Goal: Task Accomplishment & Management: Complete application form

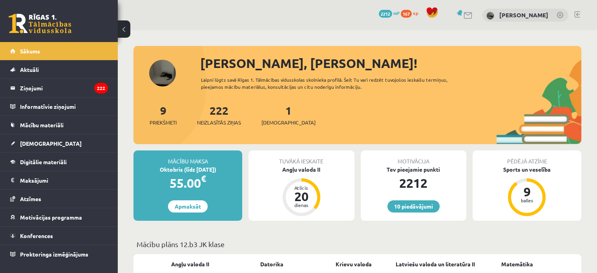
click at [577, 12] on link at bounding box center [577, 14] width 6 height 6
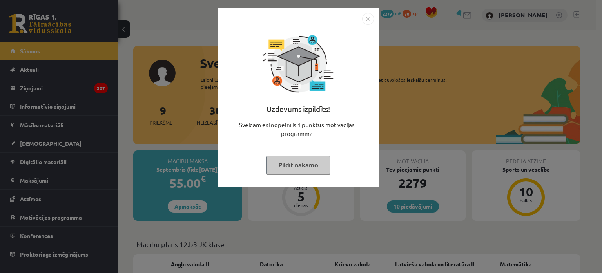
click at [298, 176] on div "Uzdevums izpildīts! Sveicam esi nopelnījis 1 punktus motivācijas programmā Pild…" at bounding box center [298, 103] width 151 height 157
click at [300, 169] on button "Pildīt nākamo" at bounding box center [298, 165] width 64 height 18
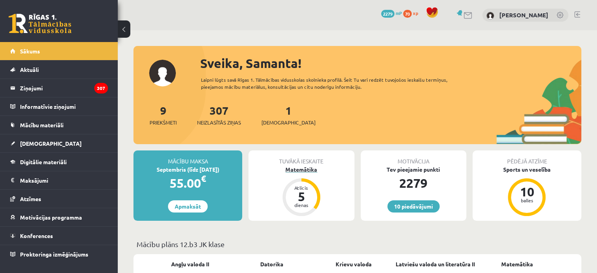
click at [300, 168] on div "Matemātika" at bounding box center [301, 169] width 106 height 8
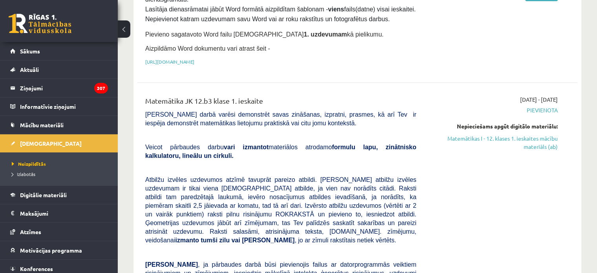
scroll to position [141, 0]
click at [512, 135] on link "Matemātikas I - 12. klases 1. ieskaites mācību materiāls (ab)" at bounding box center [492, 143] width 129 height 16
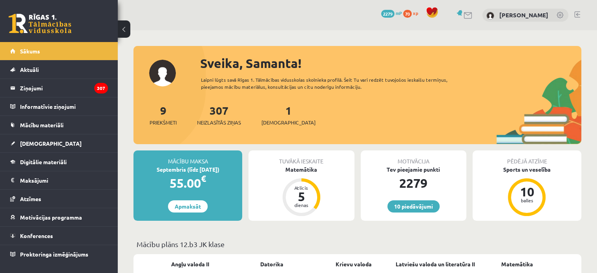
click at [575, 16] on link at bounding box center [577, 14] width 6 height 6
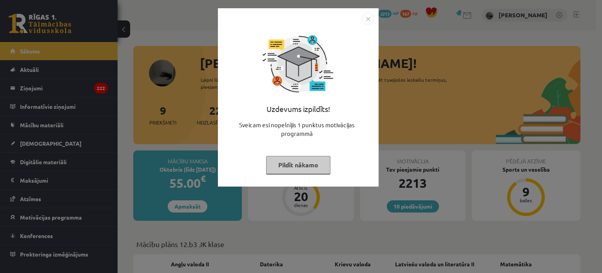
click at [293, 170] on button "Pildīt nākamo" at bounding box center [298, 165] width 64 height 18
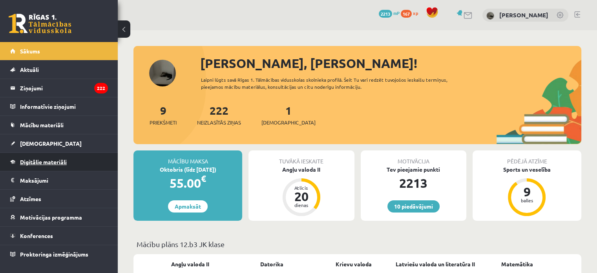
click at [78, 160] on link "Digitālie materiāli" at bounding box center [59, 162] width 98 height 18
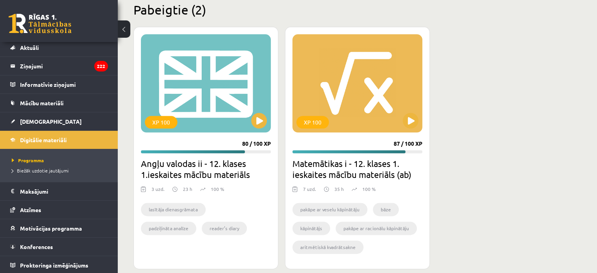
scroll to position [992, 0]
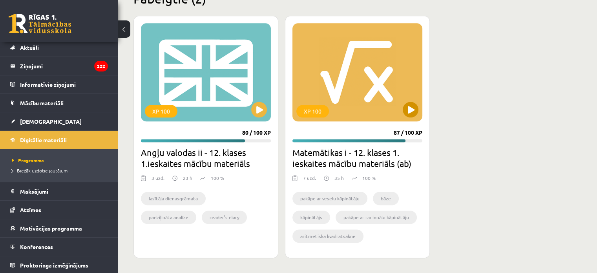
click at [376, 80] on div "XP 100" at bounding box center [357, 72] width 130 height 98
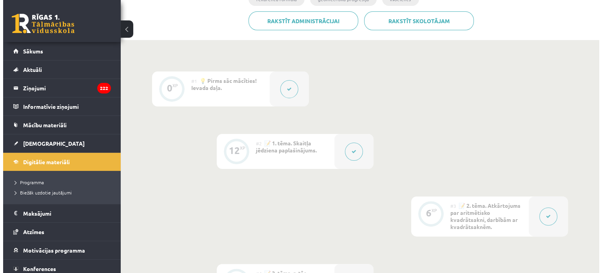
scroll to position [204, 0]
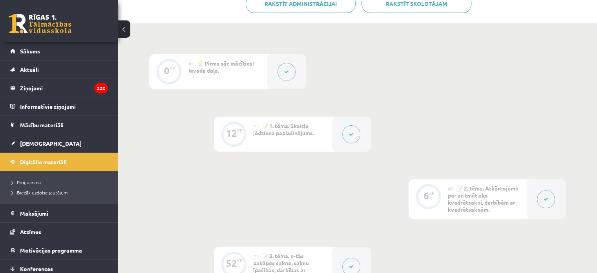
click at [346, 138] on button at bounding box center [351, 134] width 18 height 18
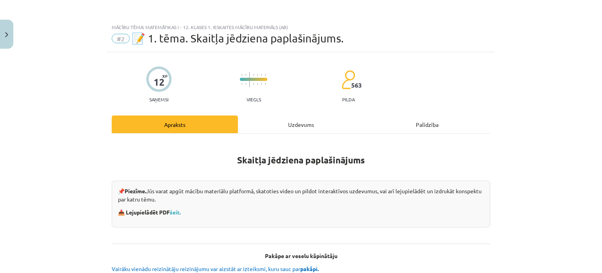
click at [322, 123] on div "Uzdevums" at bounding box center [301, 124] width 126 height 18
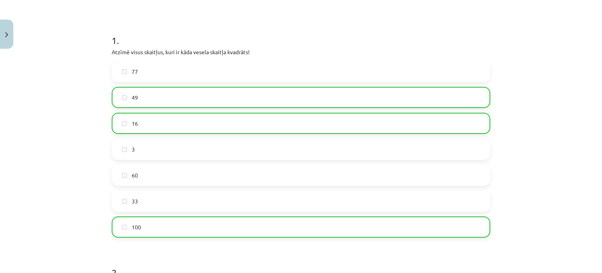
scroll to position [136, 0]
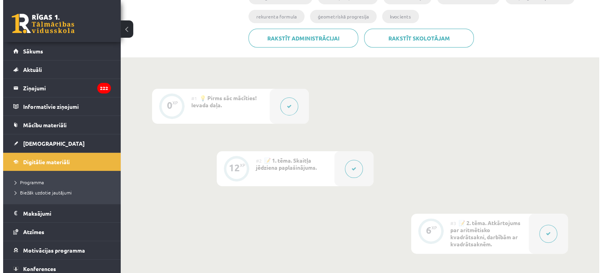
scroll to position [168, 0]
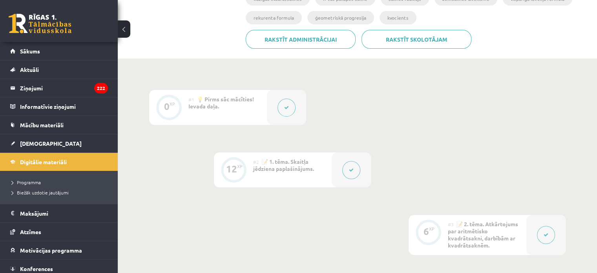
click at [350, 168] on icon at bounding box center [351, 169] width 5 height 5
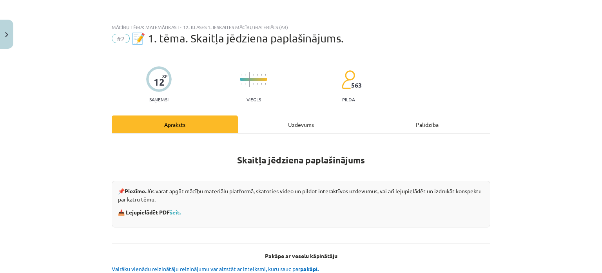
click at [304, 121] on div "Uzdevums" at bounding box center [301, 124] width 126 height 18
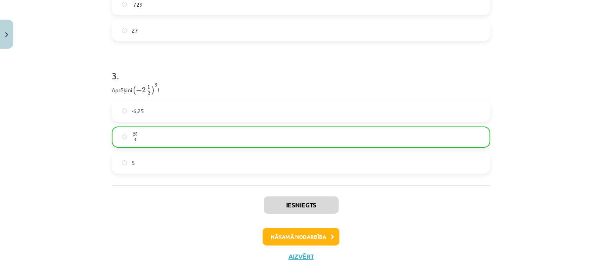
scroll to position [504, 0]
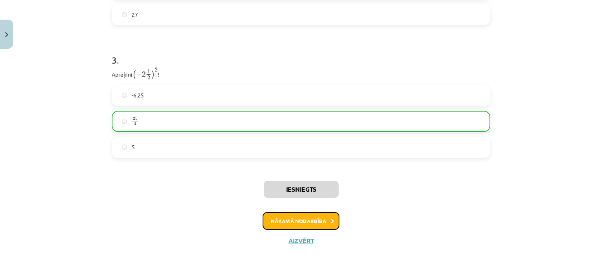
click at [320, 228] on button "Nākamā nodarbība" at bounding box center [301, 221] width 77 height 18
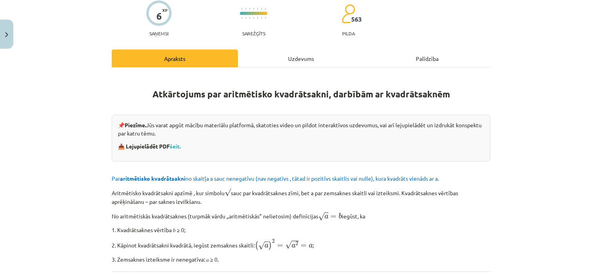
scroll to position [20, 0]
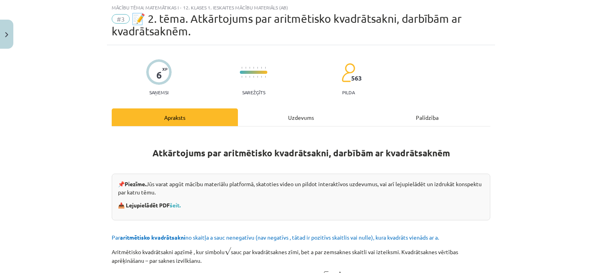
click at [293, 119] on div "Uzdevums" at bounding box center [301, 117] width 126 height 18
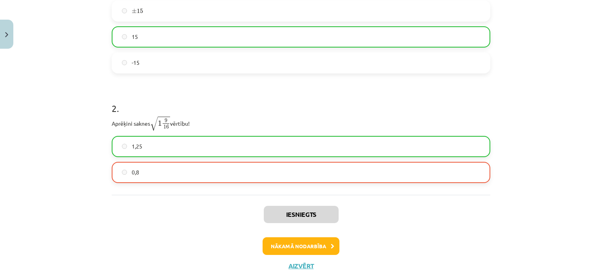
scroll to position [209, 0]
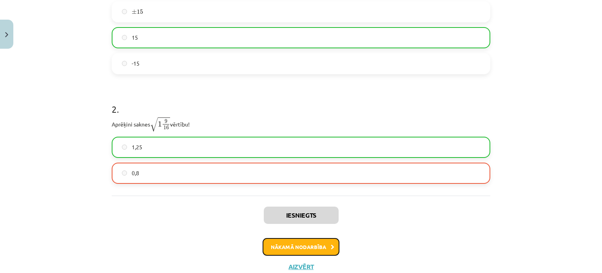
click at [321, 242] on button "Nākamā nodarbība" at bounding box center [301, 247] width 77 height 18
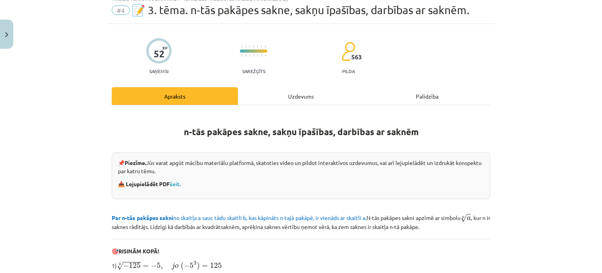
scroll to position [20, 0]
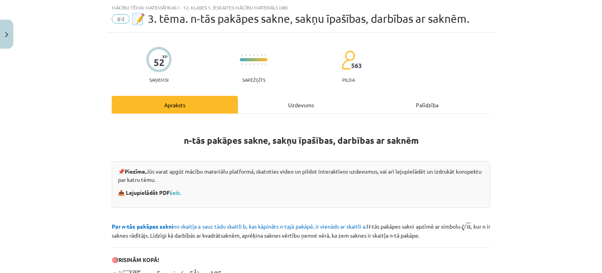
click at [278, 104] on div "Uzdevums" at bounding box center [301, 105] width 126 height 18
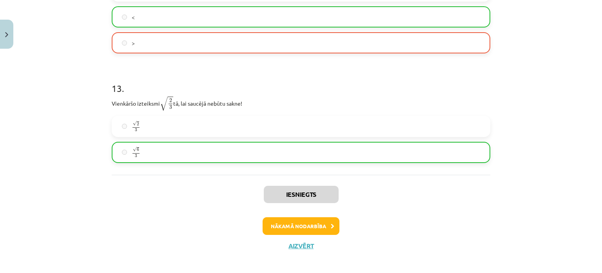
scroll to position [1793, 0]
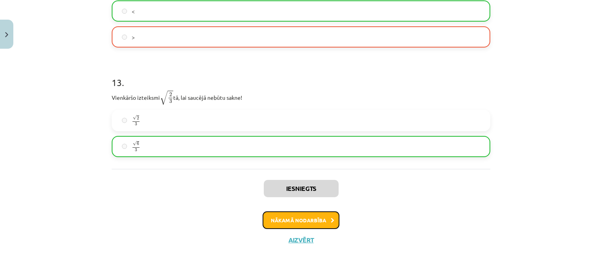
click at [321, 219] on button "Nākamā nodarbība" at bounding box center [301, 220] width 77 height 18
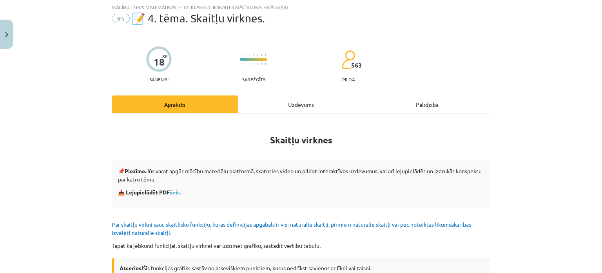
scroll to position [20, 0]
click at [293, 106] on div "Uzdevums" at bounding box center [301, 105] width 126 height 18
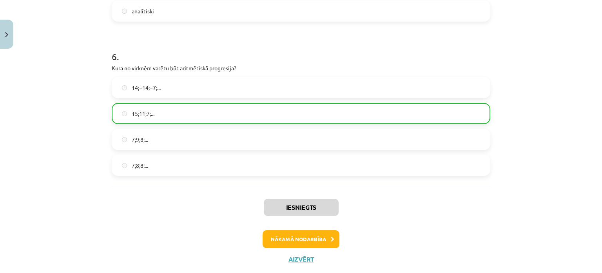
scroll to position [893, 0]
click at [298, 242] on button "Nākamā nodarbība" at bounding box center [301, 239] width 77 height 18
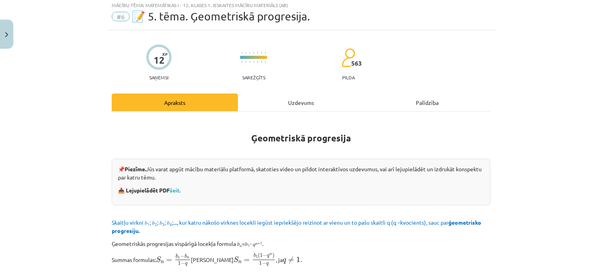
scroll to position [20, 0]
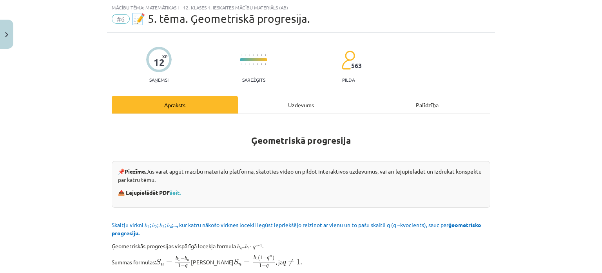
click at [297, 102] on div "Uzdevums" at bounding box center [301, 105] width 126 height 18
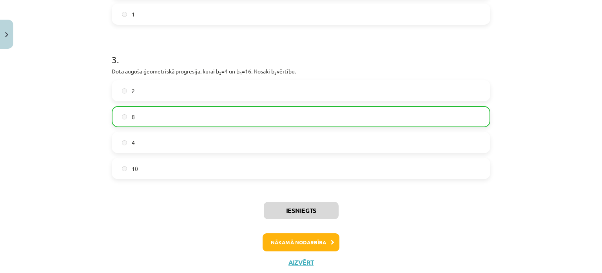
scroll to position [375, 0]
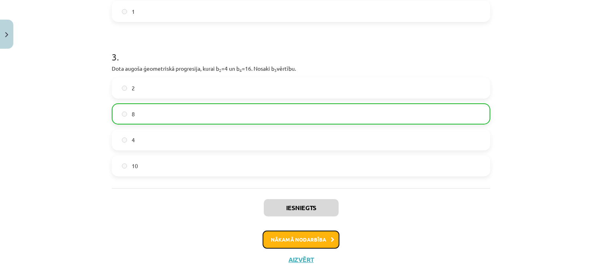
click at [312, 238] on button "Nākamā nodarbība" at bounding box center [301, 239] width 77 height 18
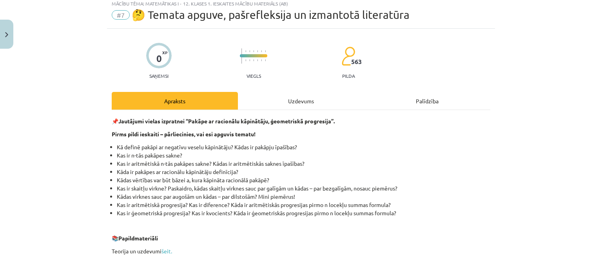
scroll to position [20, 0]
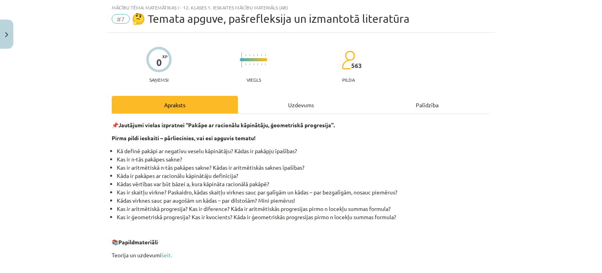
click at [312, 108] on div "Uzdevums" at bounding box center [301, 105] width 126 height 18
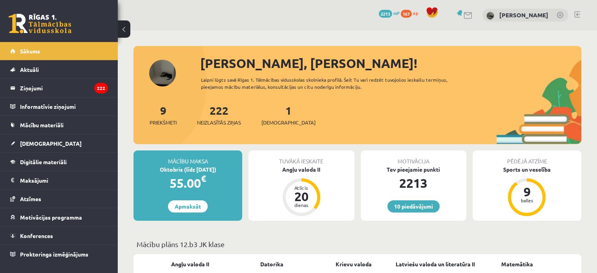
click at [577, 12] on link at bounding box center [577, 14] width 6 height 6
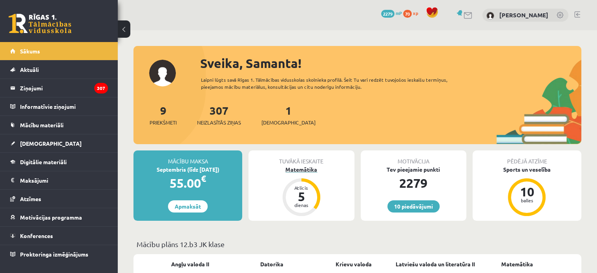
click at [298, 167] on div "Matemātika" at bounding box center [301, 169] width 106 height 8
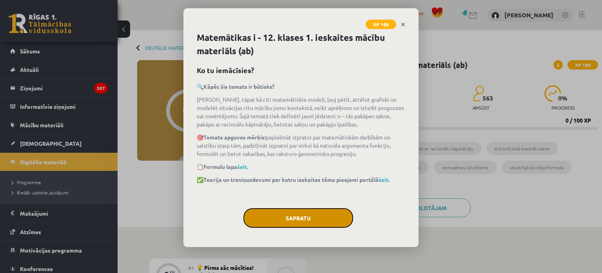
click at [307, 215] on button "Sapratu" at bounding box center [299, 218] width 110 height 20
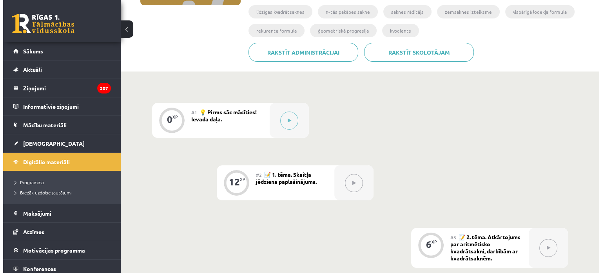
scroll to position [157, 0]
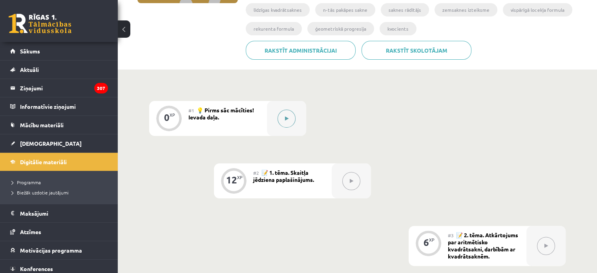
click at [291, 120] on button at bounding box center [286, 118] width 18 height 18
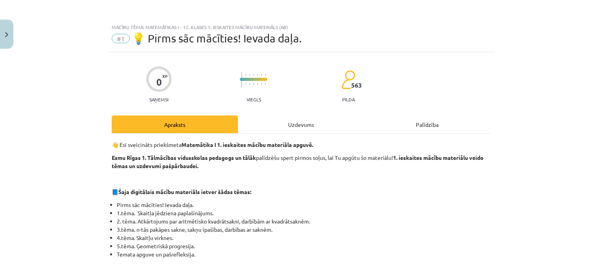
click at [295, 129] on div "Uzdevums" at bounding box center [301, 124] width 126 height 18
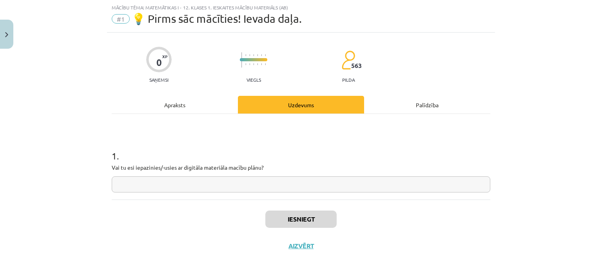
click at [201, 187] on input "text" at bounding box center [301, 184] width 379 height 16
type input "**"
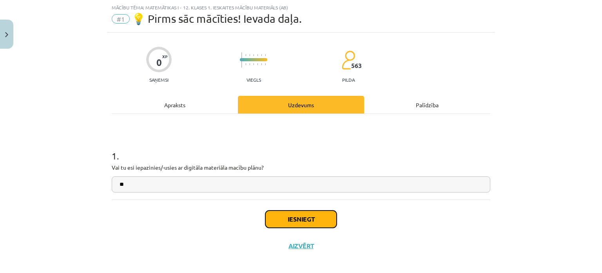
click at [297, 219] on button "Iesniegt" at bounding box center [301, 218] width 71 height 17
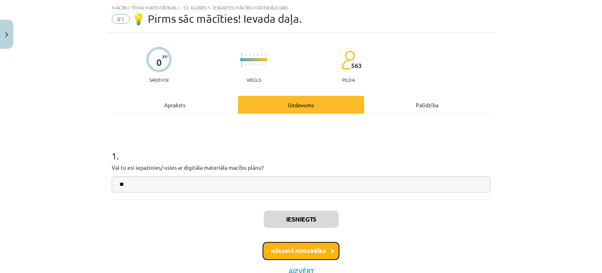
click at [313, 253] on button "Nākamā nodarbība" at bounding box center [301, 251] width 77 height 18
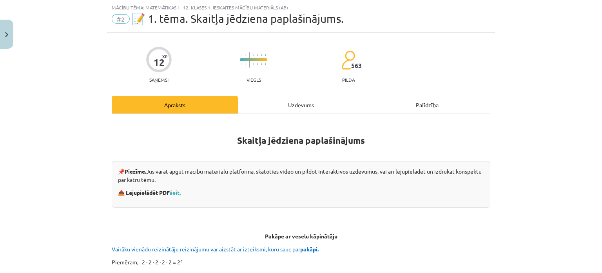
click at [296, 105] on div "Uzdevums" at bounding box center [301, 105] width 126 height 18
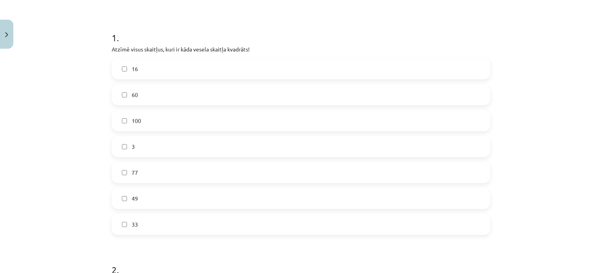
scroll to position [136, 0]
click at [149, 77] on label "16" at bounding box center [301, 70] width 377 height 20
click at [147, 120] on label "100" at bounding box center [301, 122] width 377 height 20
click at [134, 206] on label "49" at bounding box center [301, 200] width 377 height 20
click at [0, 223] on div "Mācību tēma: Matemātikas i - 12. klases 1. ieskaites mācību materiāls (ab) #2 📝…" at bounding box center [301, 136] width 602 height 273
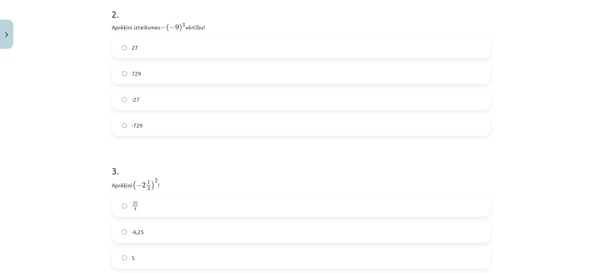
scroll to position [386, 0]
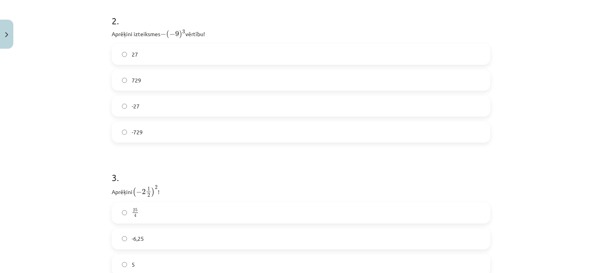
click at [212, 77] on label "729" at bounding box center [301, 80] width 377 height 20
click at [129, 202] on div "25 4 25 4 -6,25 5" at bounding box center [301, 238] width 379 height 73
click at [134, 214] on span "4" at bounding box center [135, 216] width 2 height 4
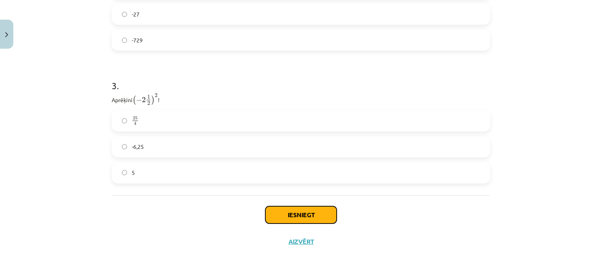
click at [322, 210] on button "Iesniegt" at bounding box center [301, 214] width 71 height 17
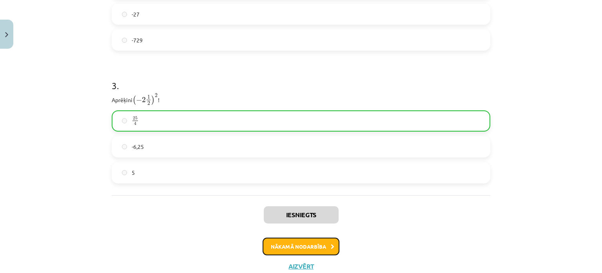
click at [320, 244] on button "Nākamā nodarbība" at bounding box center [301, 246] width 77 height 18
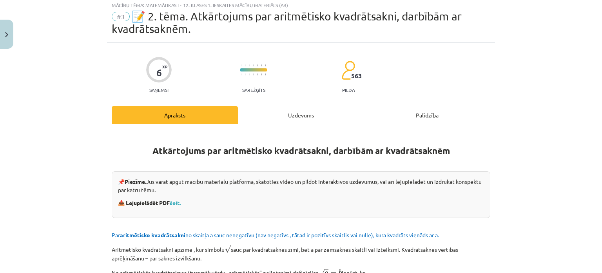
scroll to position [20, 0]
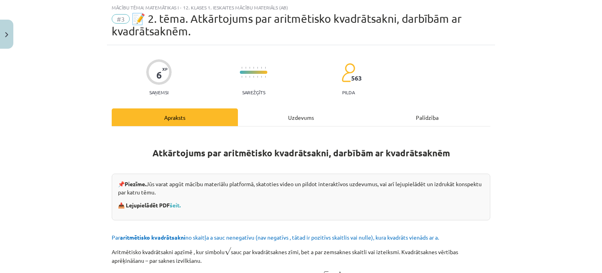
click at [271, 109] on div "Uzdevums" at bounding box center [301, 117] width 126 height 18
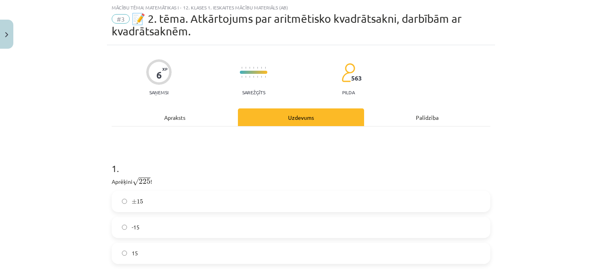
click at [135, 249] on label "15" at bounding box center [301, 253] width 377 height 20
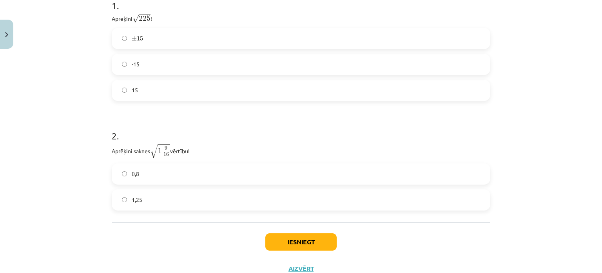
scroll to position [210, 0]
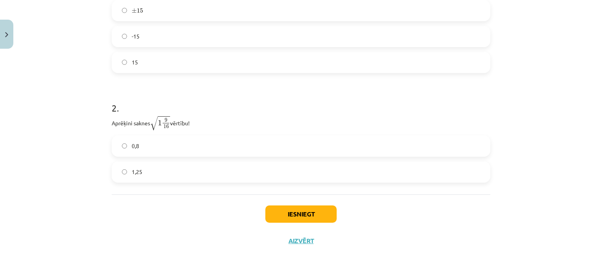
click at [152, 146] on label "0,8" at bounding box center [301, 146] width 377 height 20
click at [155, 174] on label "1,25" at bounding box center [301, 172] width 377 height 20
click at [278, 210] on button "Iesniegt" at bounding box center [301, 213] width 71 height 17
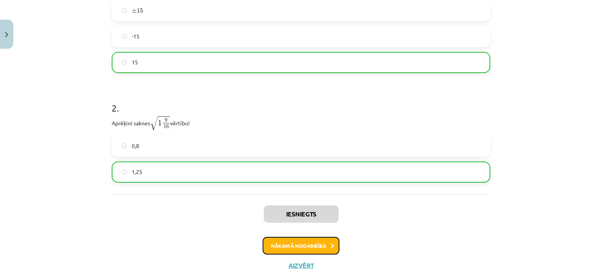
click at [282, 244] on button "Nākamā nodarbība" at bounding box center [301, 246] width 77 height 18
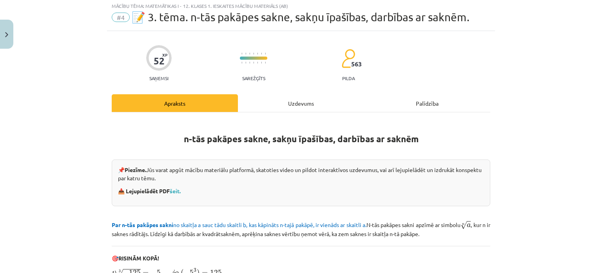
scroll to position [20, 0]
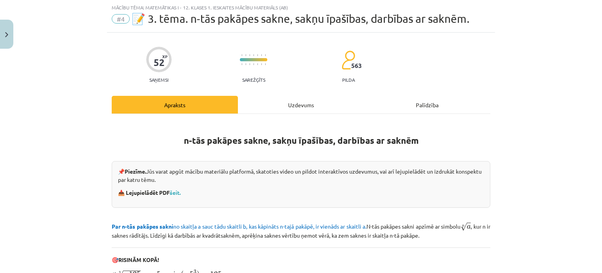
click at [267, 109] on div "Uzdevums" at bounding box center [301, 105] width 126 height 18
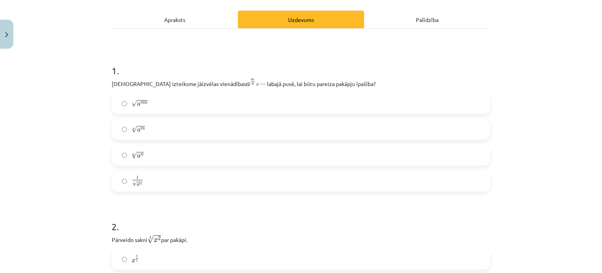
scroll to position [97, 0]
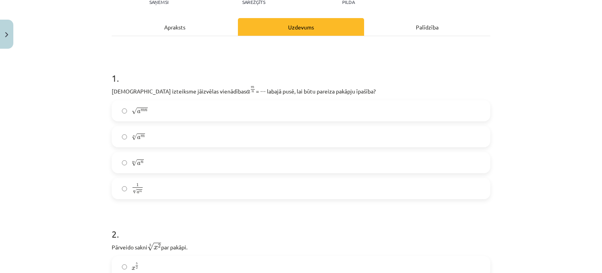
click at [150, 132] on label "n √ a m a m n" at bounding box center [301, 137] width 377 height 20
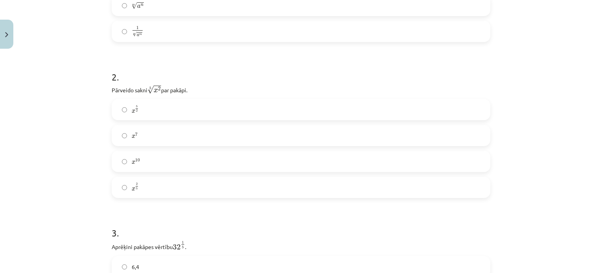
scroll to position [249, 0]
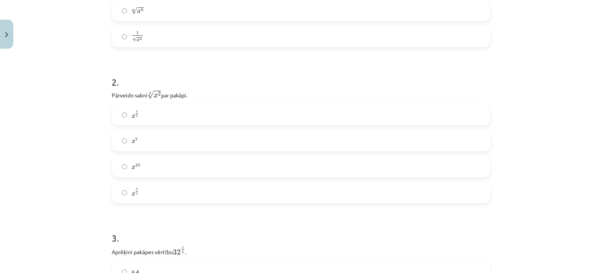
click at [136, 188] on label "x 2 5 x 2 5" at bounding box center [301, 192] width 377 height 20
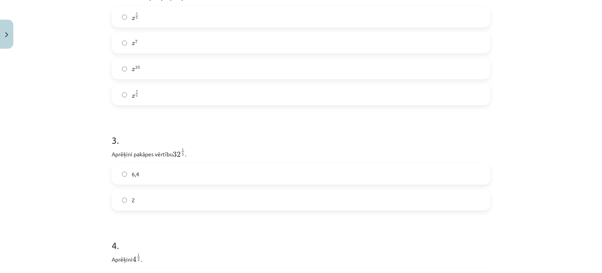
scroll to position [378, 0]
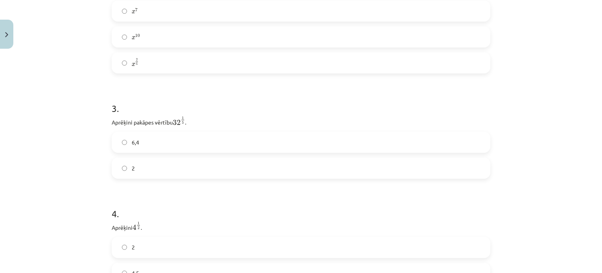
click at [138, 167] on label "2" at bounding box center [301, 168] width 377 height 20
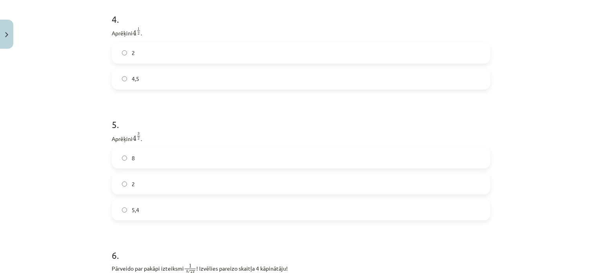
scroll to position [575, 0]
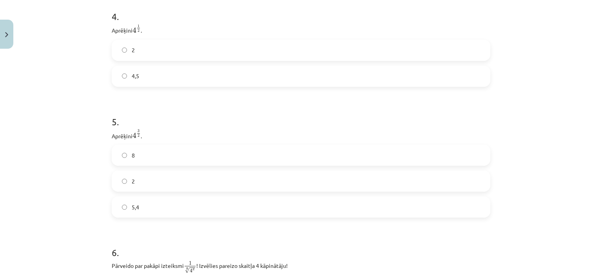
click at [146, 50] on label "2" at bounding box center [301, 50] width 377 height 20
click at [158, 159] on label "8" at bounding box center [301, 155] width 377 height 20
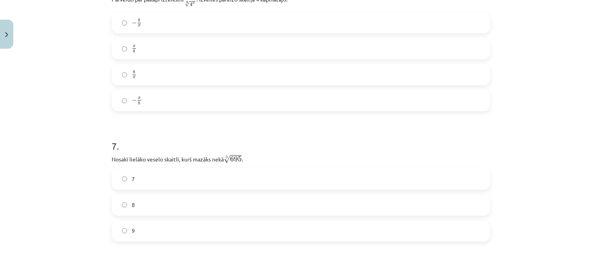
scroll to position [832, 0]
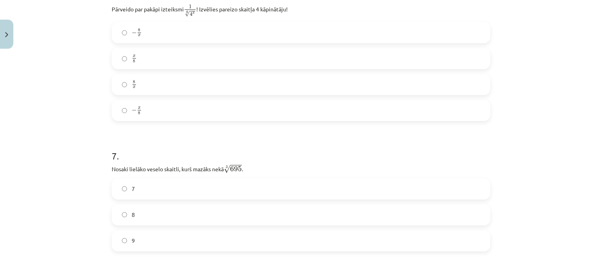
click at [160, 112] on label "− x 8 − x 8" at bounding box center [301, 110] width 377 height 20
click at [121, 207] on label "8" at bounding box center [301, 215] width 377 height 20
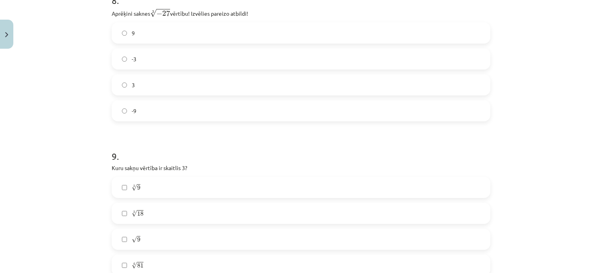
scroll to position [1115, 0]
click at [150, 66] on label "-3" at bounding box center [301, 61] width 377 height 20
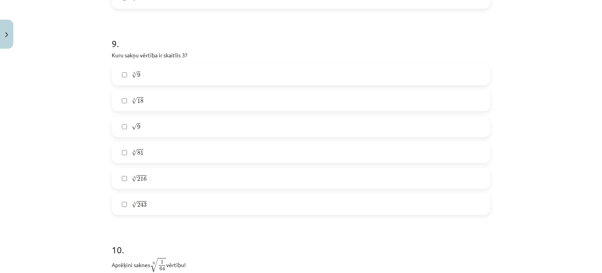
scroll to position [1230, 0]
click at [180, 124] on label "√ 9 9" at bounding box center [301, 126] width 377 height 20
click at [142, 104] on label "3 √ 18 18 3" at bounding box center [301, 101] width 377 height 20
click at [147, 161] on label "4 √ 81 81 4" at bounding box center [301, 152] width 377 height 20
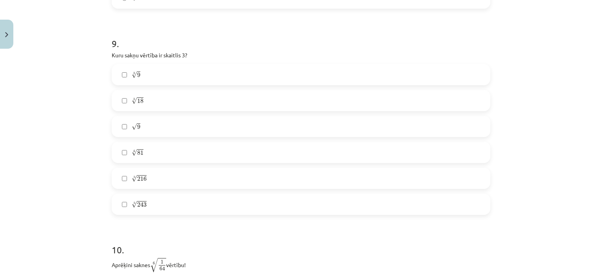
click at [151, 209] on label "5 √ 243 243 5" at bounding box center [301, 204] width 377 height 20
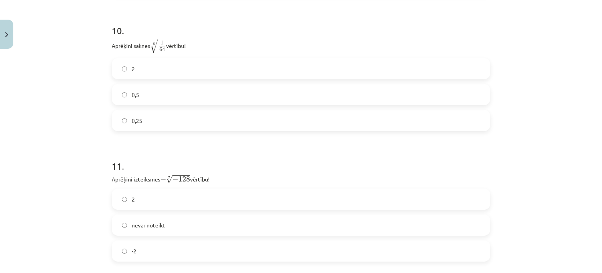
scroll to position [1456, 0]
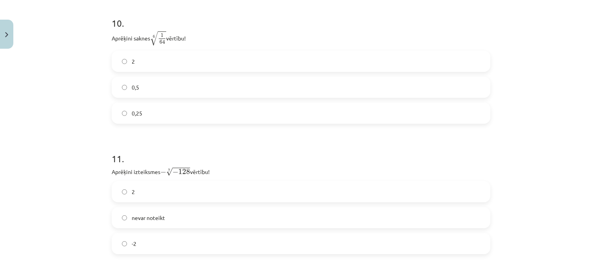
click at [139, 91] on label "0,5" at bounding box center [301, 87] width 377 height 20
click at [142, 194] on label "2" at bounding box center [301, 192] width 377 height 20
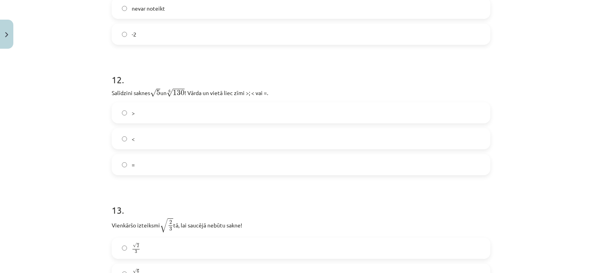
scroll to position [1668, 0]
click at [155, 139] on label "<" at bounding box center [301, 136] width 377 height 20
click at [146, 267] on label "√ 6 3 6 3" at bounding box center [301, 271] width 377 height 20
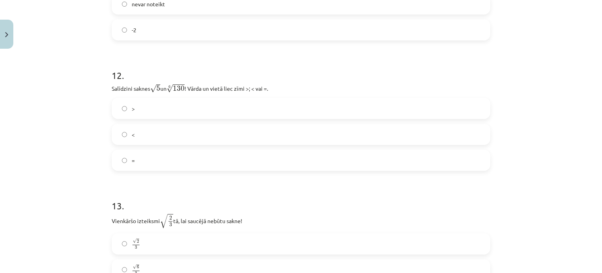
scroll to position [1769, 0]
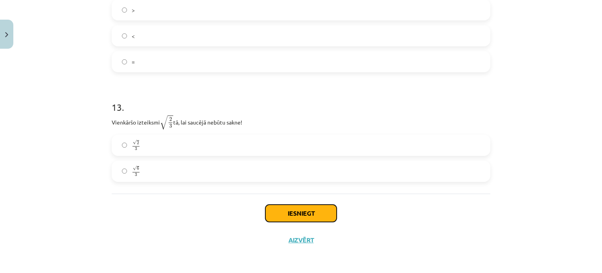
click at [282, 212] on button "Iesniegt" at bounding box center [301, 212] width 71 height 17
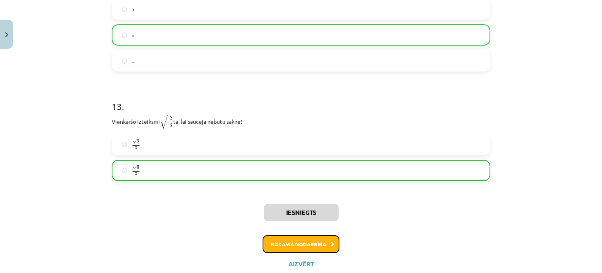
click at [303, 241] on button "Nākamā nodarbība" at bounding box center [301, 244] width 77 height 18
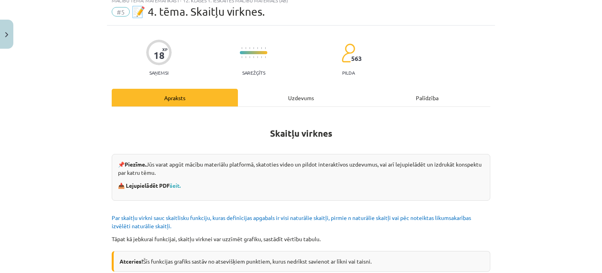
scroll to position [20, 0]
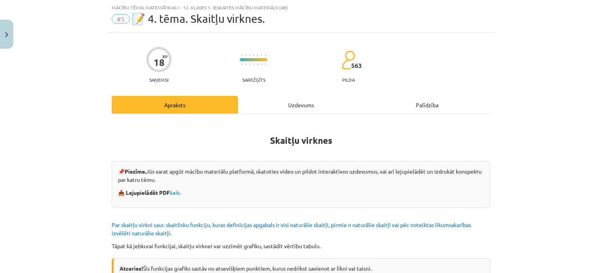
click at [300, 110] on div "Uzdevums" at bounding box center [301, 105] width 126 height 18
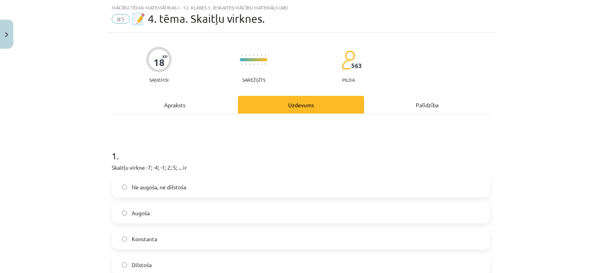
click at [116, 208] on label "Augoša" at bounding box center [301, 213] width 377 height 20
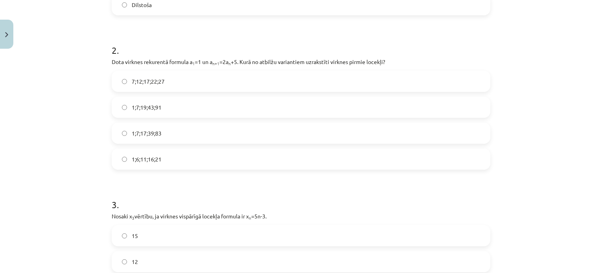
scroll to position [303, 0]
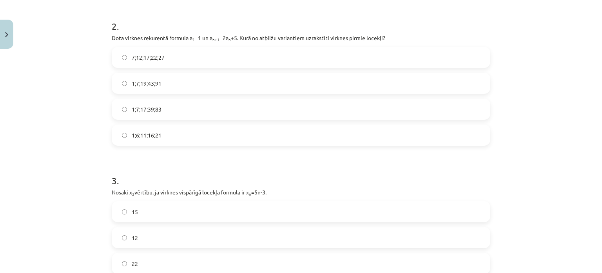
click at [133, 84] on span "1;7;19;43;91" at bounding box center [147, 83] width 30 height 8
click at [135, 238] on label "12" at bounding box center [301, 237] width 377 height 20
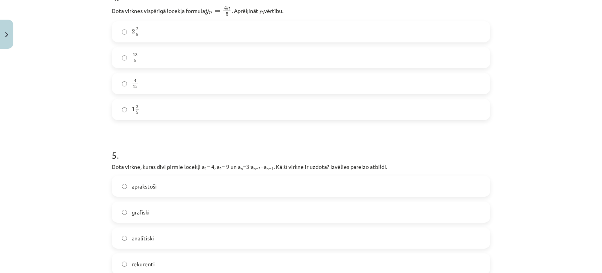
scroll to position [643, 0]
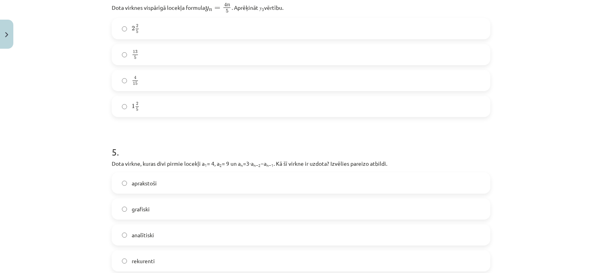
click at [136, 30] on span "5" at bounding box center [137, 32] width 2 height 4
click at [138, 267] on label "rekurenti" at bounding box center [301, 261] width 377 height 20
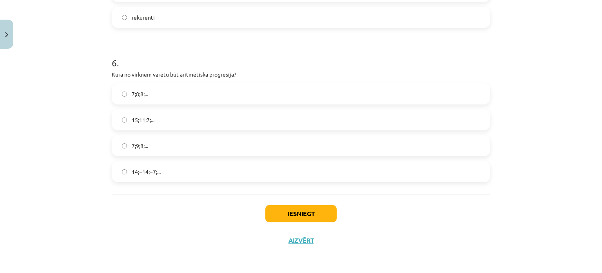
click at [139, 121] on span "15;11;7;..." at bounding box center [143, 120] width 23 height 8
click at [294, 214] on button "Iesniegt" at bounding box center [301, 213] width 71 height 17
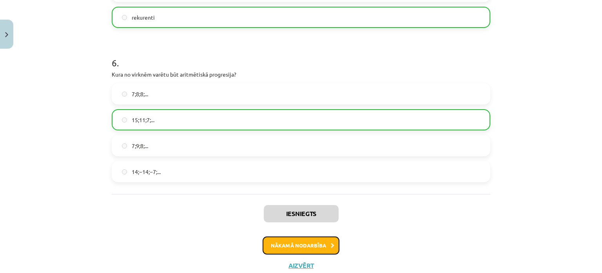
click at [299, 242] on button "Nākamā nodarbība" at bounding box center [301, 245] width 77 height 18
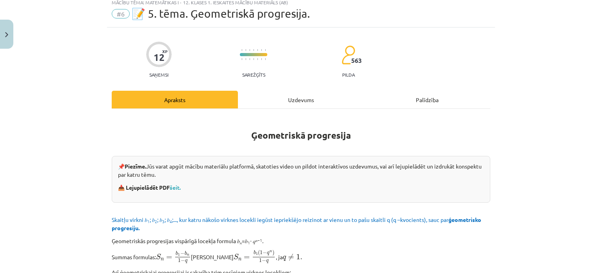
scroll to position [20, 0]
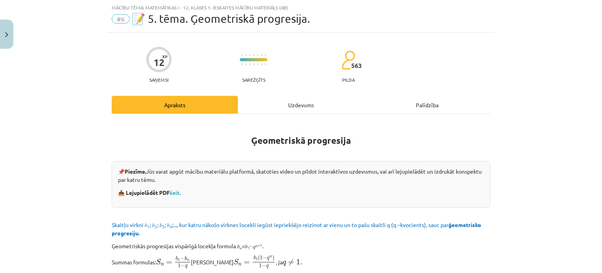
click at [289, 103] on div "Uzdevums" at bounding box center [301, 105] width 126 height 18
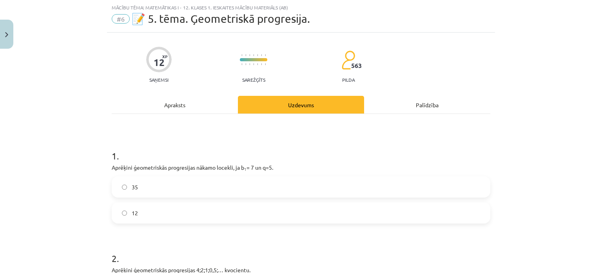
click at [144, 176] on div "35" at bounding box center [301, 186] width 379 height 21
click at [146, 186] on label "35" at bounding box center [301, 187] width 377 height 20
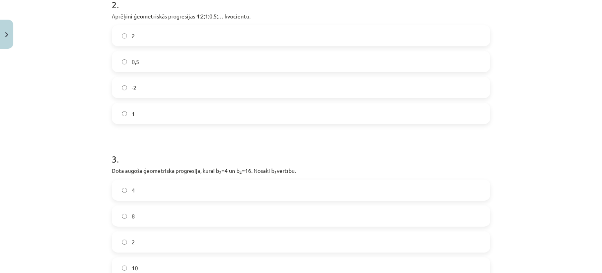
scroll to position [274, 0]
click at [144, 62] on label "0,5" at bounding box center [301, 61] width 377 height 20
click at [140, 213] on label "8" at bounding box center [301, 215] width 377 height 20
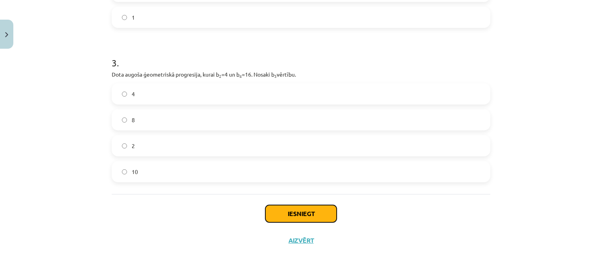
click at [284, 211] on button "Iesniegt" at bounding box center [301, 213] width 71 height 17
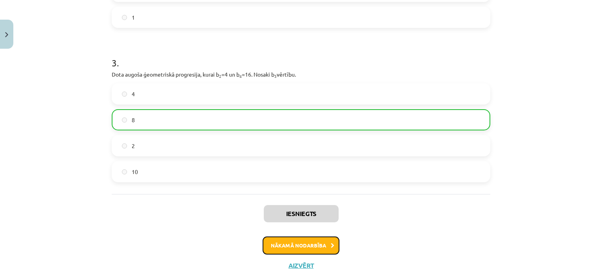
click at [318, 240] on button "Nākamā nodarbība" at bounding box center [301, 245] width 77 height 18
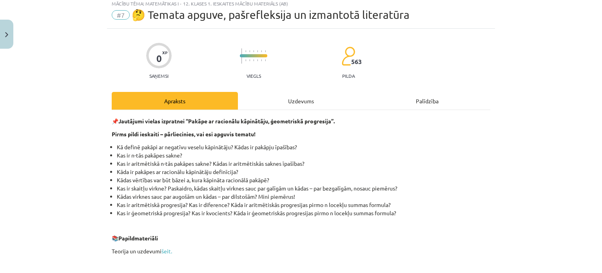
scroll to position [20, 0]
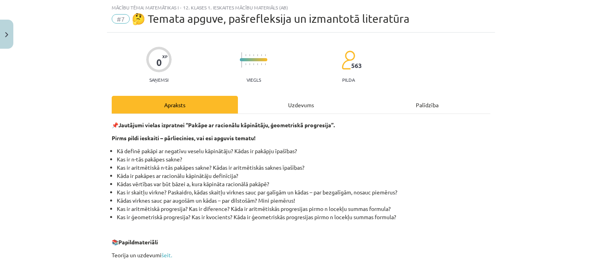
click at [295, 101] on div "Uzdevums" at bounding box center [301, 105] width 126 height 18
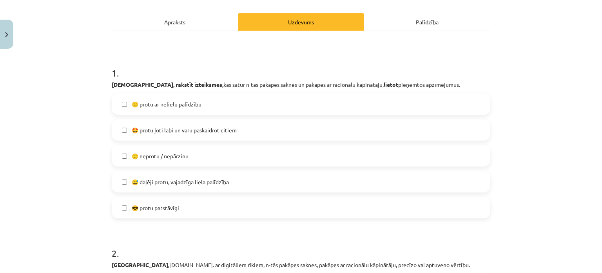
scroll to position [111, 0]
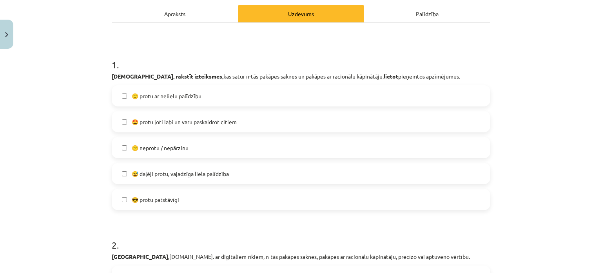
click at [220, 198] on label "😎 protu patstāvīgi" at bounding box center [301, 199] width 377 height 20
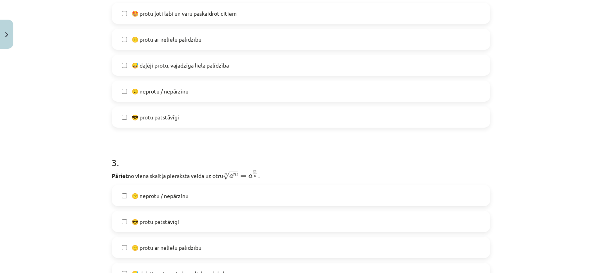
scroll to position [375, 0]
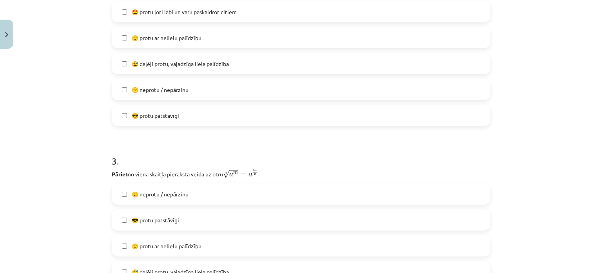
click at [152, 116] on span "😎 protu patstāvīgi" at bounding box center [155, 115] width 47 height 8
click at [159, 217] on span "😎 protu patstāvīgi" at bounding box center [155, 220] width 47 height 8
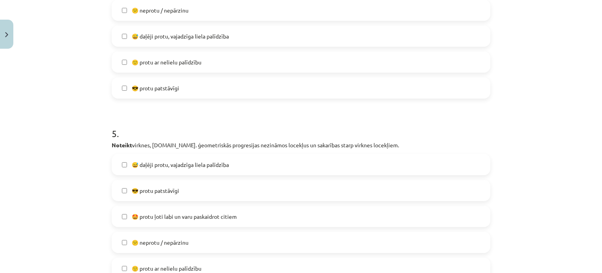
scroll to position [766, 0]
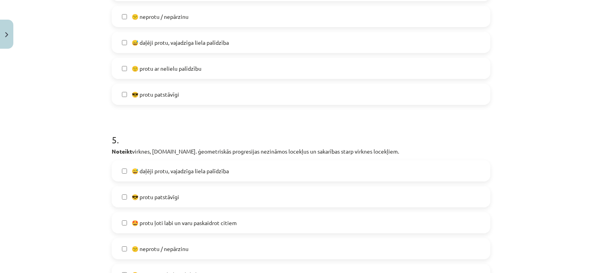
click at [136, 101] on label "😎 protu patstāvīgi" at bounding box center [301, 94] width 377 height 20
click at [164, 197] on span "😎 protu patstāvīgi" at bounding box center [155, 197] width 47 height 8
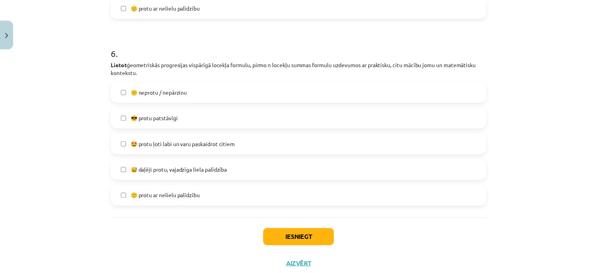
scroll to position [1057, 0]
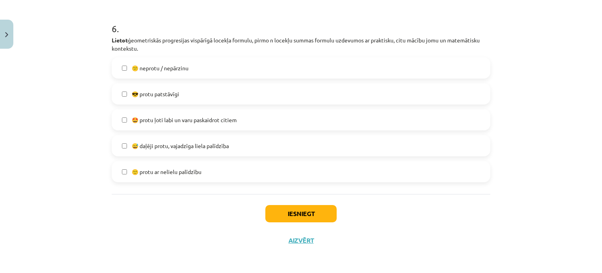
click at [166, 98] on label "😎 protu patstāvīgi" at bounding box center [301, 94] width 377 height 20
click at [292, 207] on button "Iesniegt" at bounding box center [301, 213] width 71 height 17
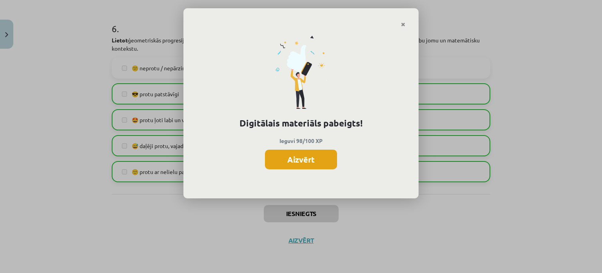
click at [288, 151] on button "Aizvērt" at bounding box center [301, 159] width 72 height 20
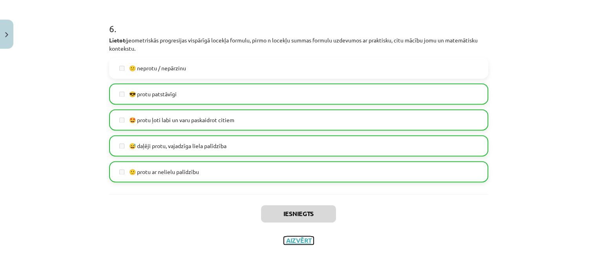
click at [297, 238] on button "Aizvērt" at bounding box center [299, 240] width 30 height 8
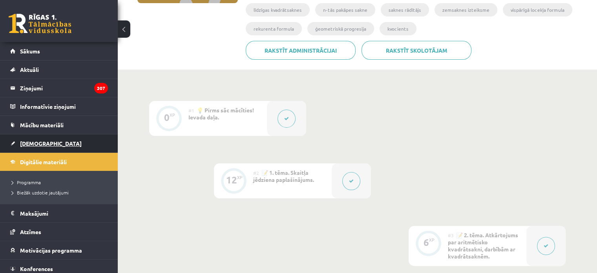
click at [40, 138] on link "[DEMOGRAPHIC_DATA]" at bounding box center [59, 143] width 98 height 18
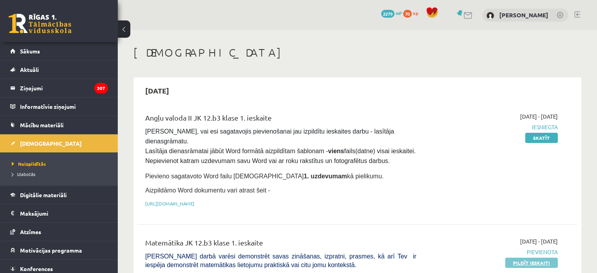
click at [519, 257] on link "Pildīt ieskaiti" at bounding box center [531, 262] width 53 height 10
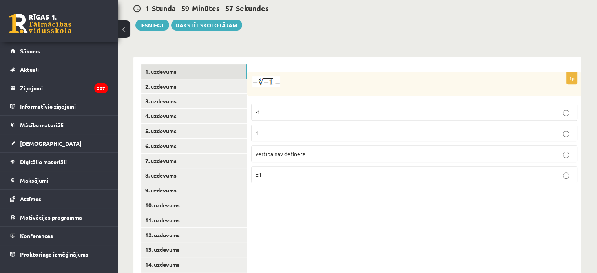
scroll to position [299, 0]
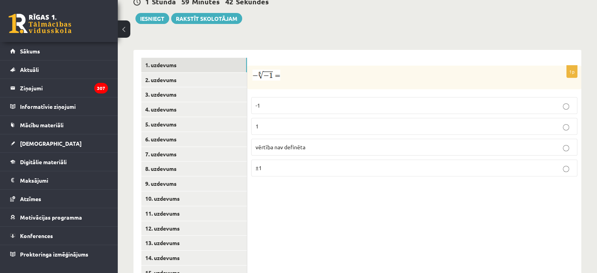
click at [276, 122] on p "1" at bounding box center [413, 126] width 317 height 8
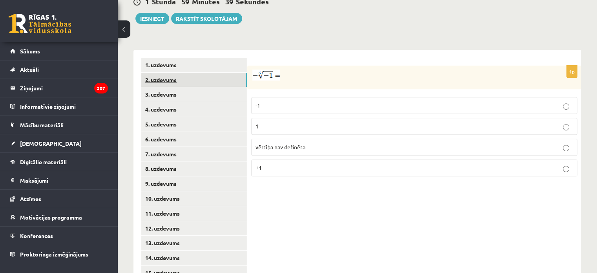
click at [191, 73] on link "2. uzdevums" at bounding box center [194, 80] width 106 height 15
click at [312, 69] on img at bounding box center [305, 74] width 13 height 11
click at [308, 69] on img at bounding box center [305, 74] width 13 height 11
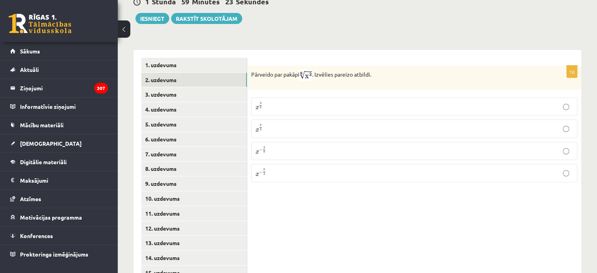
click at [273, 102] on p "x 3 8 x 3 8" at bounding box center [413, 106] width 317 height 9
click at [218, 87] on link "3. uzdevums" at bounding box center [194, 94] width 106 height 15
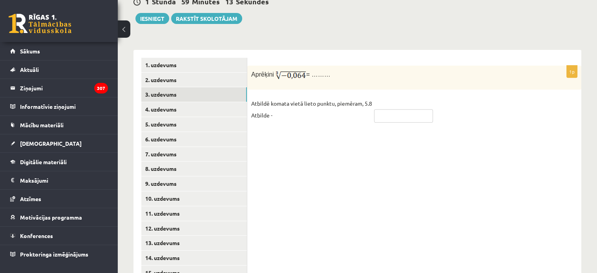
click at [385, 109] on input "text" at bounding box center [403, 115] width 59 height 13
type input "****"
click at [203, 102] on link "4. uzdevums" at bounding box center [194, 109] width 106 height 15
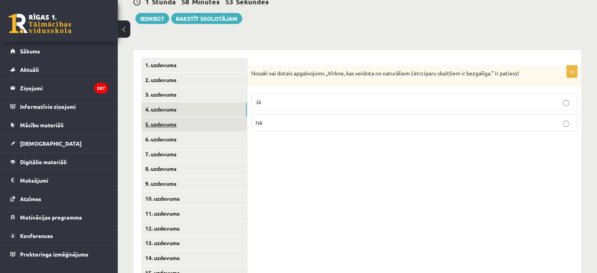
click at [212, 117] on link "5. uzdevums" at bounding box center [194, 124] width 106 height 15
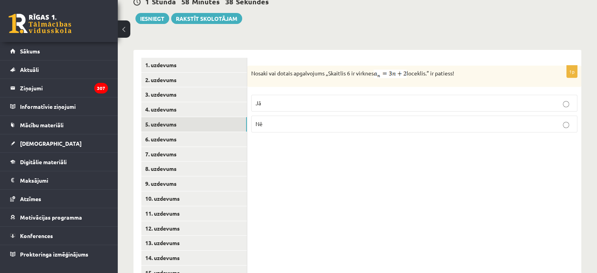
click at [277, 120] on p "Nē" at bounding box center [413, 124] width 317 height 8
click at [191, 132] on link "6. uzdevums" at bounding box center [194, 139] width 106 height 15
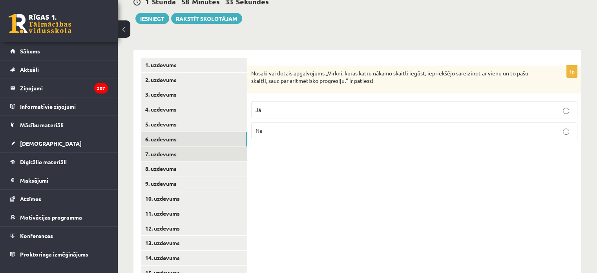
click at [213, 147] on link "7. uzdevums" at bounding box center [194, 154] width 106 height 15
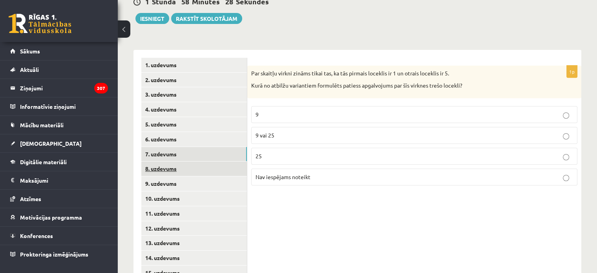
click at [179, 161] on link "8. uzdevums" at bounding box center [194, 168] width 106 height 15
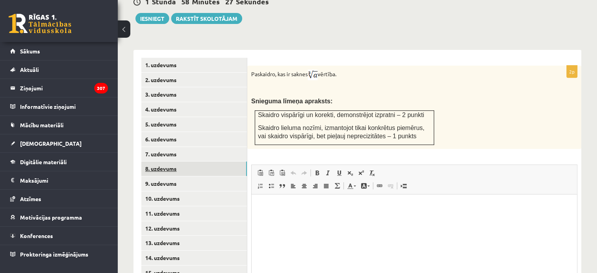
scroll to position [0, 0]
click at [183, 176] on link "9. uzdevums" at bounding box center [194, 183] width 106 height 15
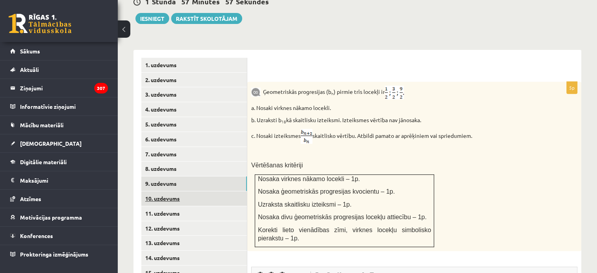
click at [179, 191] on link "10. uzdevums" at bounding box center [194, 198] width 106 height 15
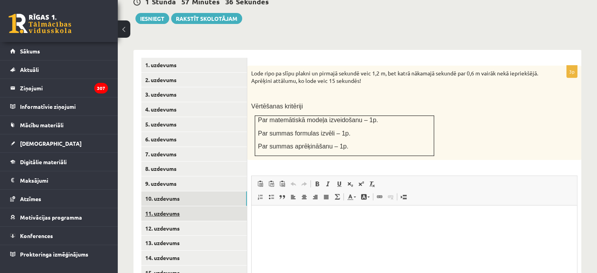
click at [173, 206] on link "11. uzdevums" at bounding box center [194, 213] width 106 height 15
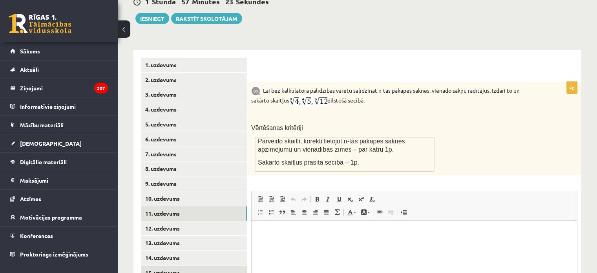
click at [188, 265] on link "15. uzdevums" at bounding box center [194, 272] width 106 height 15
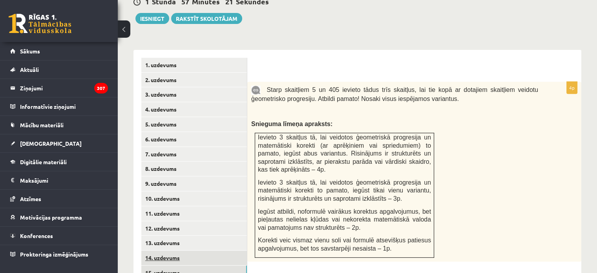
click at [191, 250] on link "14. uzdevums" at bounding box center [194, 257] width 106 height 15
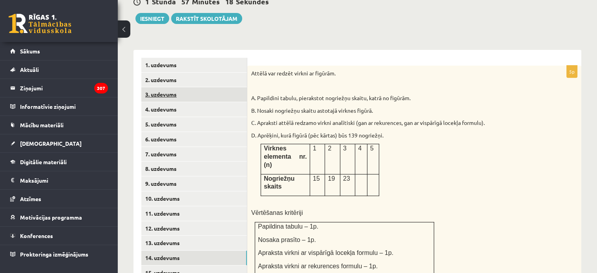
click at [219, 87] on link "3. uzdevums" at bounding box center [194, 94] width 106 height 15
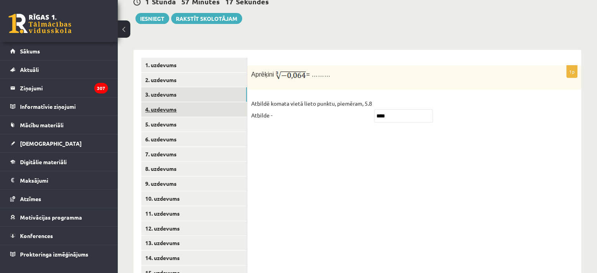
click at [224, 102] on link "4. uzdevums" at bounding box center [194, 109] width 106 height 15
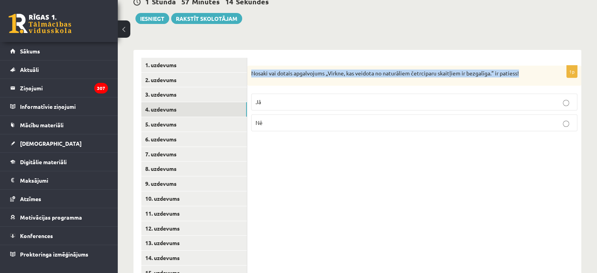
drag, startPoint x: 251, startPoint y: 56, endPoint x: 524, endPoint y: 47, distance: 273.5
click at [524, 58] on form "1p Nosaki vai dotais apgalvojums „Virkne, kas veidota no naturāliem četrciparu …" at bounding box center [414, 98] width 318 height 80
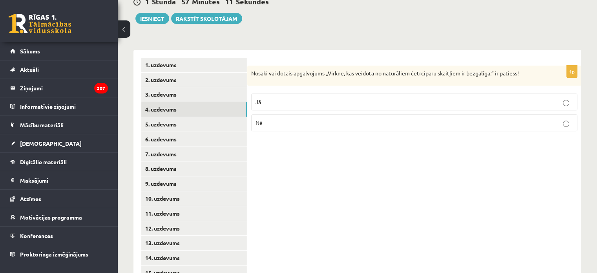
click at [338, 175] on div "1p Nosaki vai dotais apgalvojums „Virkne, kas veidota no naturāliem četrciparu …" at bounding box center [414, 169] width 334 height 238
click at [189, 117] on link "5. uzdevums" at bounding box center [194, 124] width 106 height 15
click at [185, 102] on link "4. uzdevums" at bounding box center [194, 109] width 106 height 15
click at [187, 132] on link "6. uzdevums" at bounding box center [194, 139] width 106 height 15
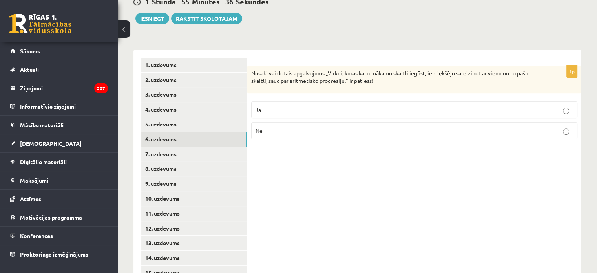
click at [274, 101] on label "Jā" at bounding box center [414, 109] width 326 height 17
click at [191, 147] on link "7. uzdevums" at bounding box center [194, 154] width 106 height 15
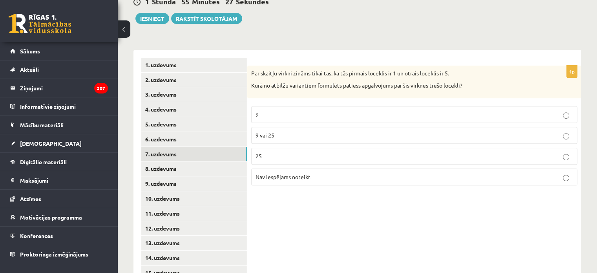
click at [279, 106] on label "9" at bounding box center [414, 114] width 326 height 17
click at [229, 161] on link "8. uzdevums" at bounding box center [194, 168] width 106 height 15
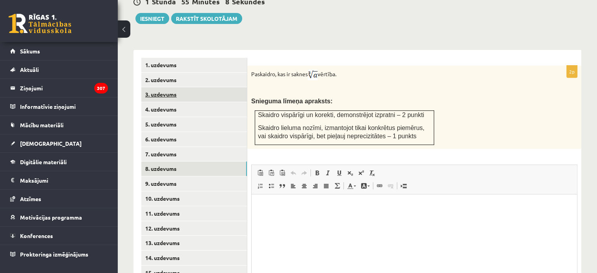
click at [185, 87] on link "3. uzdevums" at bounding box center [194, 94] width 106 height 15
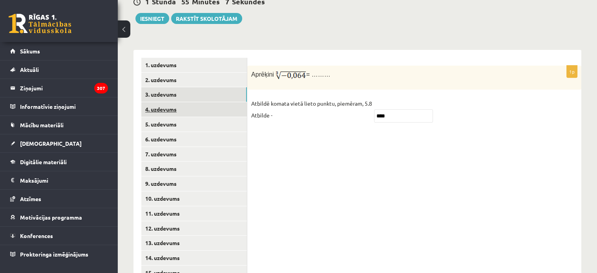
click at [191, 102] on link "4. uzdevums" at bounding box center [194, 109] width 106 height 15
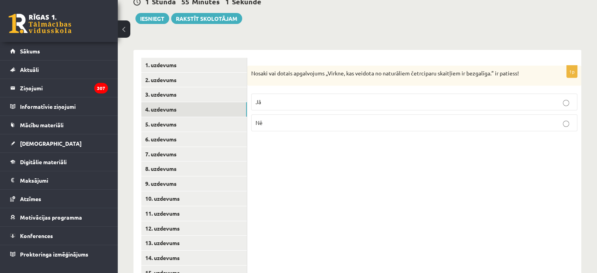
click at [307, 98] on p "Jā" at bounding box center [413, 102] width 317 height 8
click at [308, 118] on p "Nē" at bounding box center [413, 122] width 317 height 8
click at [222, 117] on link "5. uzdevums" at bounding box center [194, 124] width 106 height 15
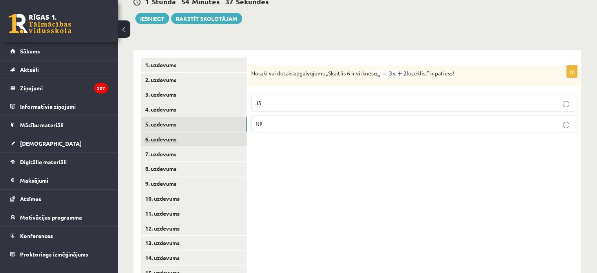
click at [221, 132] on link "6. uzdevums" at bounding box center [194, 139] width 106 height 15
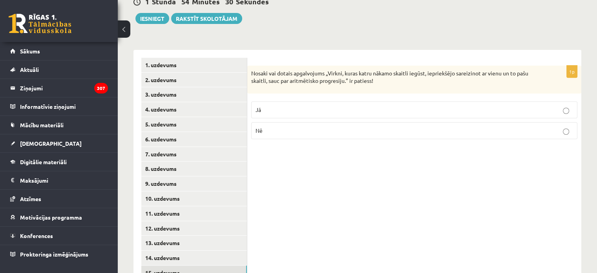
click at [202, 265] on link "15. uzdevums" at bounding box center [194, 272] width 106 height 15
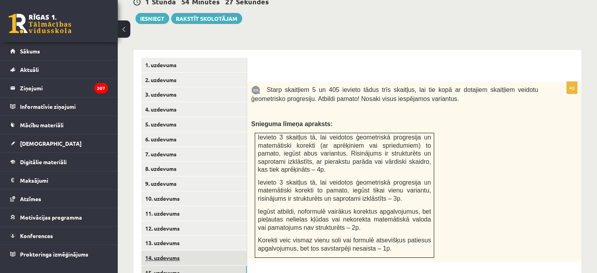
click at [191, 250] on link "14. uzdevums" at bounding box center [194, 257] width 106 height 15
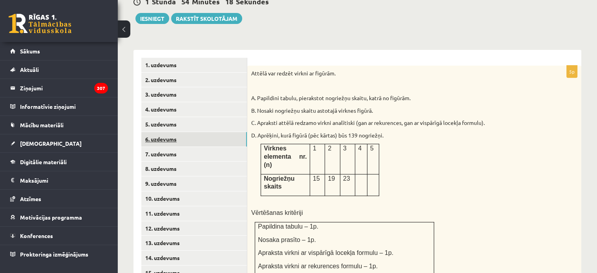
click at [185, 132] on link "6. uzdevums" at bounding box center [194, 139] width 106 height 15
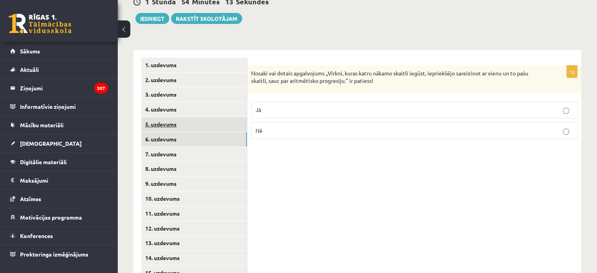
click at [179, 117] on link "5. uzdevums" at bounding box center [194, 124] width 106 height 15
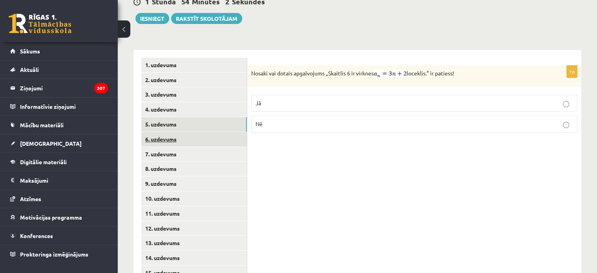
click at [201, 132] on link "6. uzdevums" at bounding box center [194, 139] width 106 height 15
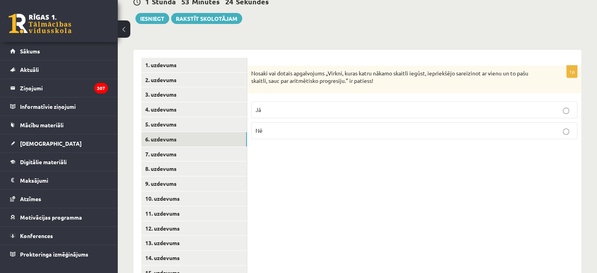
click at [281, 101] on label "Jā" at bounding box center [414, 109] width 326 height 17
click at [289, 122] on label "Nē" at bounding box center [414, 130] width 326 height 17
click at [206, 147] on link "7. uzdevums" at bounding box center [194, 154] width 106 height 15
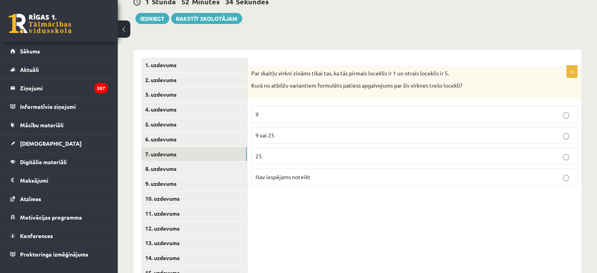
click at [273, 173] on span "Nav iespējams noteikt" at bounding box center [282, 176] width 55 height 7
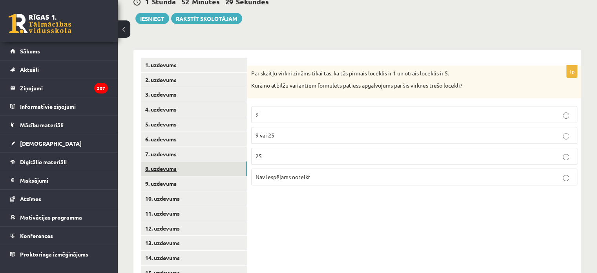
click at [174, 161] on link "8. uzdevums" at bounding box center [194, 168] width 106 height 15
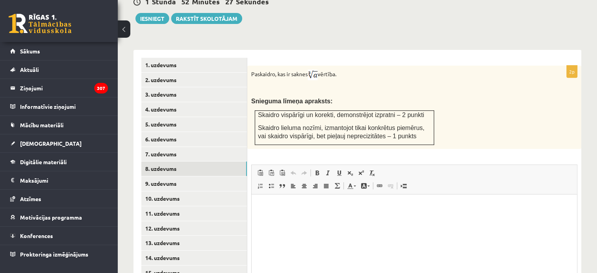
click at [317, 69] on img at bounding box center [313, 74] width 10 height 11
click at [271, 50] on div "2p Paskaidro, kas ir saknes vērtība. Snieguma līmeņa apraksts: Skaidro vispārīg…" at bounding box center [414, 193] width 334 height 286
click at [198, 265] on link "15. uzdevums" at bounding box center [194, 272] width 106 height 15
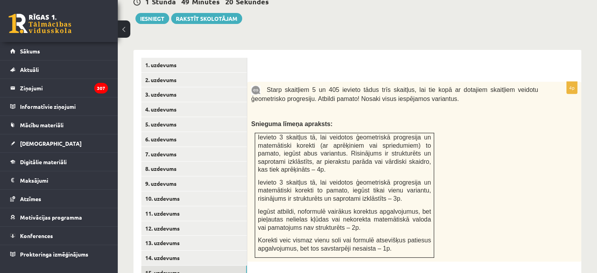
click at [382, 86] on span "Starp skaitļiem 5 un 405 ievieto tādus trīs skaitļus, lai tie kopā ar dotajiem …" at bounding box center [394, 94] width 287 height 16
click at [202, 250] on link "14. uzdevums" at bounding box center [194, 257] width 106 height 15
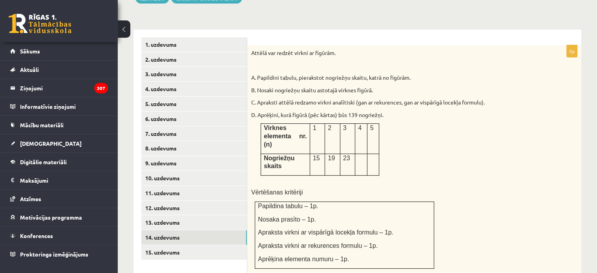
scroll to position [314, 0]
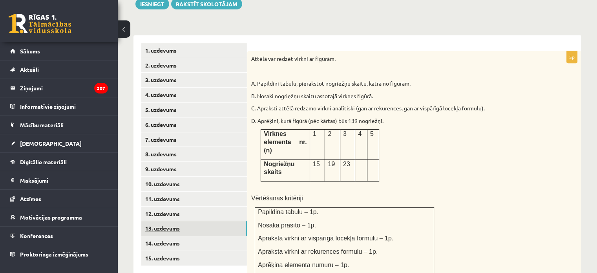
click at [177, 221] on link "13. uzdevums" at bounding box center [194, 228] width 106 height 15
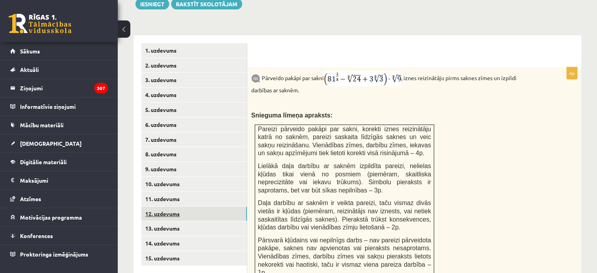
click at [234, 206] on link "12. uzdevums" at bounding box center [194, 213] width 106 height 15
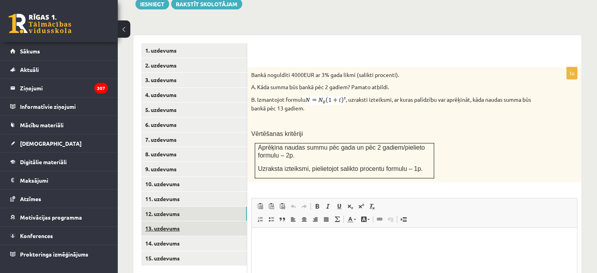
scroll to position [0, 0]
click at [229, 221] on link "13. uzdevums" at bounding box center [194, 228] width 106 height 15
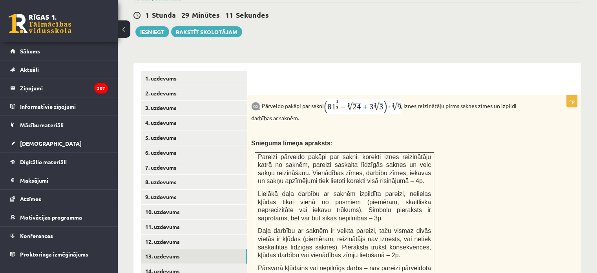
scroll to position [293, 0]
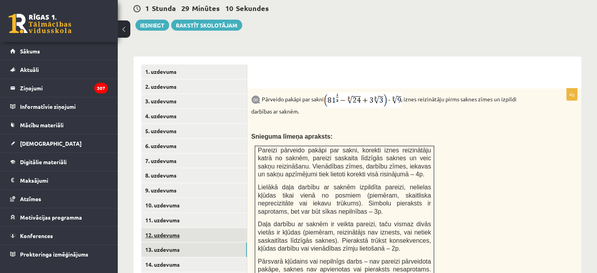
click at [166, 227] on link "12. uzdevums" at bounding box center [194, 234] width 106 height 15
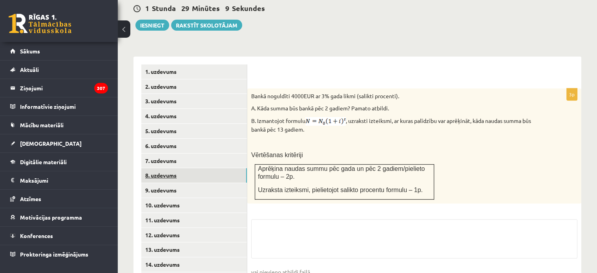
click at [201, 168] on link "8. uzdevums" at bounding box center [194, 175] width 106 height 15
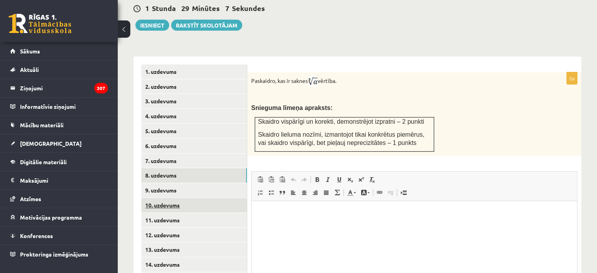
scroll to position [0, 0]
click at [204, 198] on link "10. uzdevums" at bounding box center [194, 205] width 106 height 15
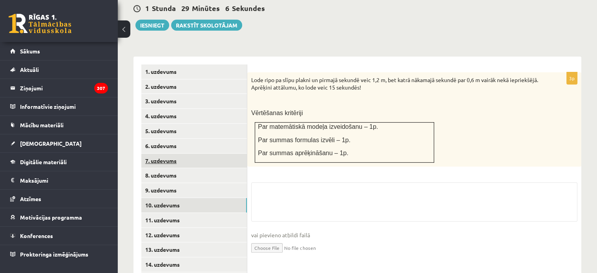
click at [196, 153] on link "7. uzdevums" at bounding box center [194, 160] width 106 height 15
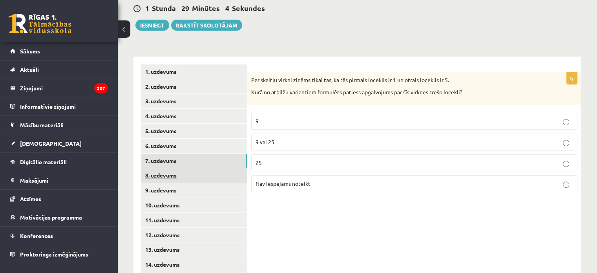
click at [198, 168] on link "8. uzdevums" at bounding box center [194, 175] width 106 height 15
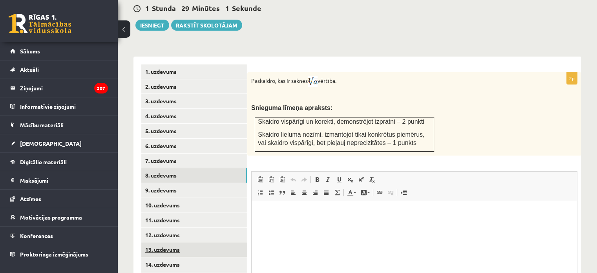
click at [173, 242] on link "13. uzdevums" at bounding box center [194, 249] width 106 height 15
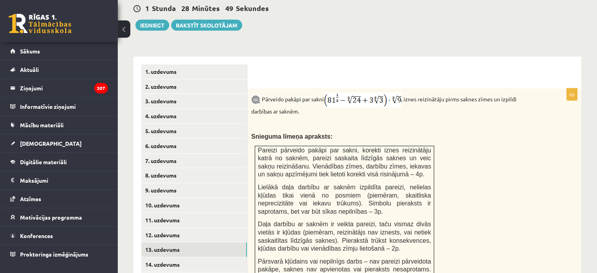
click at [594, 154] on div "Matemātika JK 12.b3 klase 1. ieskaite , Samanta Pažemecka (12.b3 JK klase) Pārb…" at bounding box center [357, 123] width 479 height 771
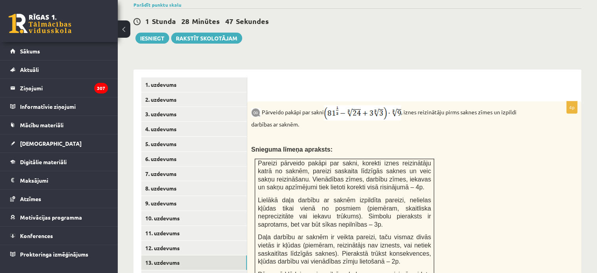
scroll to position [284, 0]
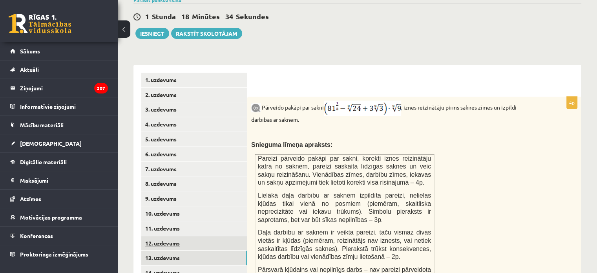
click at [220, 236] on link "12. uzdevums" at bounding box center [194, 243] width 106 height 15
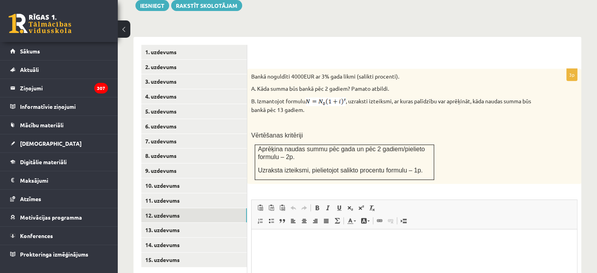
scroll to position [318, 0]
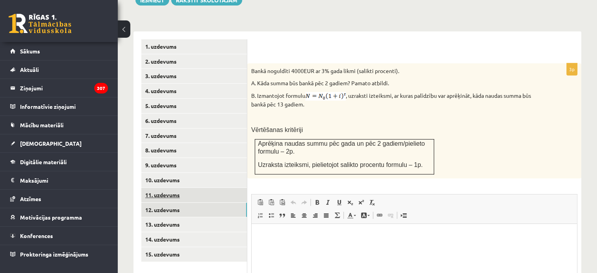
click at [189, 187] on link "11. uzdevums" at bounding box center [194, 194] width 106 height 15
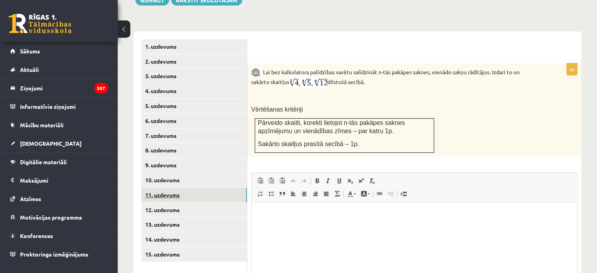
scroll to position [0, 0]
click at [174, 173] on link "10. uzdevums" at bounding box center [194, 180] width 106 height 15
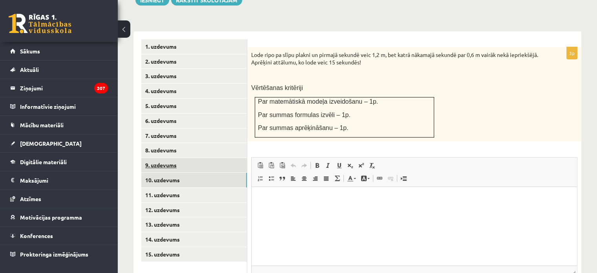
click at [165, 158] on link "9. uzdevums" at bounding box center [194, 165] width 106 height 15
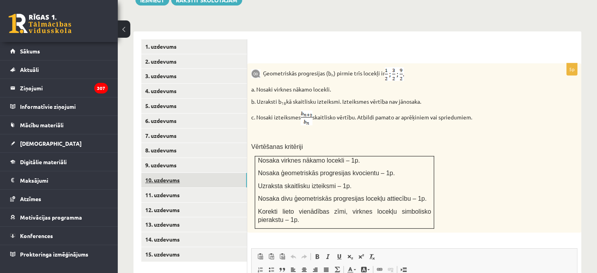
click at [166, 173] on link "10. uzdevums" at bounding box center [194, 180] width 106 height 15
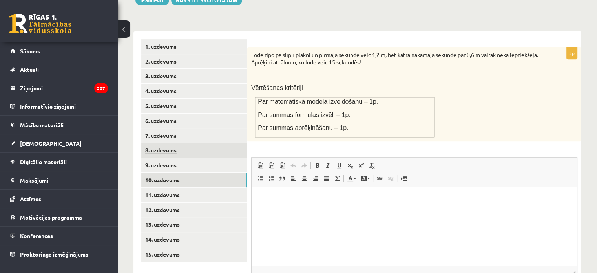
click at [178, 143] on link "8. uzdevums" at bounding box center [194, 150] width 106 height 15
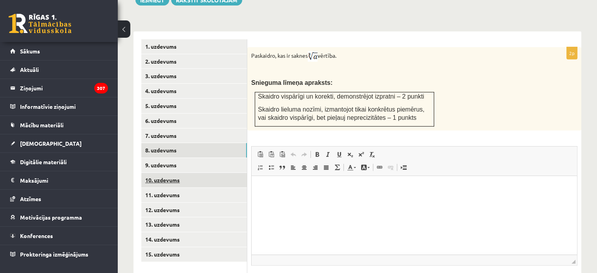
click at [180, 173] on link "10. uzdevums" at bounding box center [194, 180] width 106 height 15
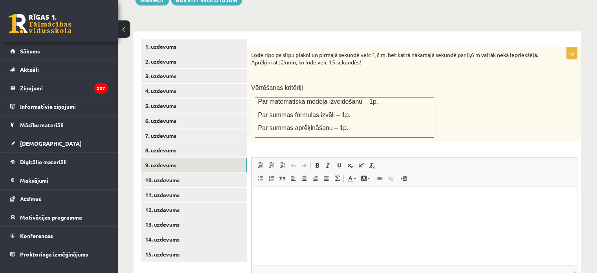
click at [177, 158] on link "9. uzdevums" at bounding box center [194, 165] width 106 height 15
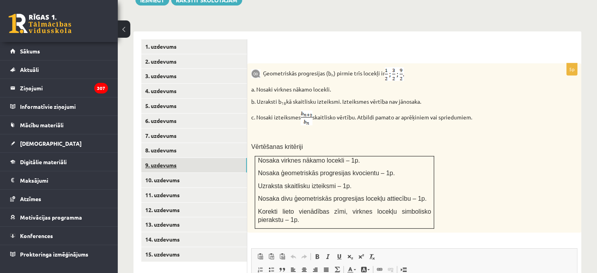
click at [141, 158] on link "9. uzdevums" at bounding box center [194, 165] width 106 height 15
click at [292, 130] on p at bounding box center [394, 134] width 287 height 8
click at [220, 143] on link "8. uzdevums" at bounding box center [194, 150] width 106 height 15
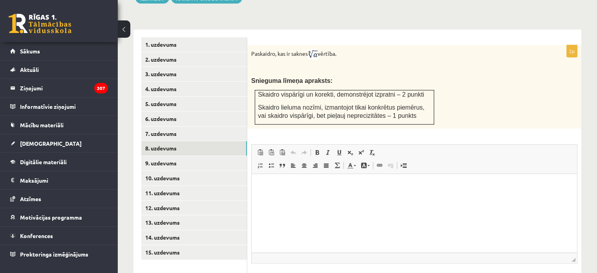
scroll to position [322, 0]
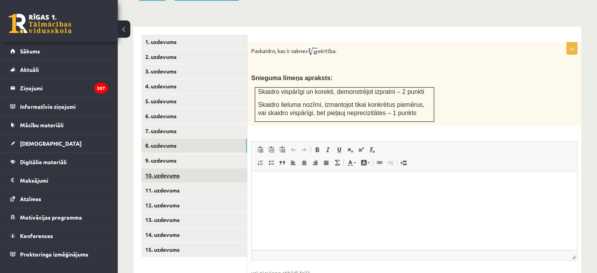
click at [207, 168] on link "10. uzdevums" at bounding box center [194, 175] width 106 height 15
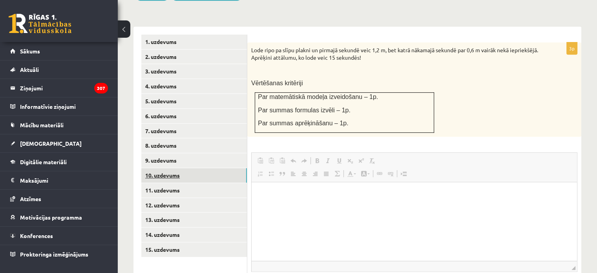
scroll to position [0, 0]
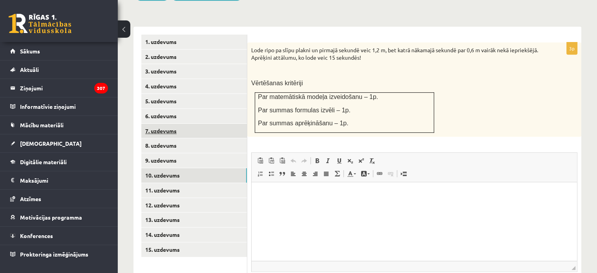
click at [181, 124] on link "7. uzdevums" at bounding box center [194, 131] width 106 height 15
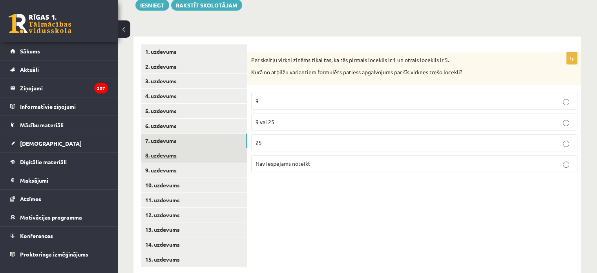
click at [190, 148] on link "8. uzdevums" at bounding box center [194, 155] width 106 height 15
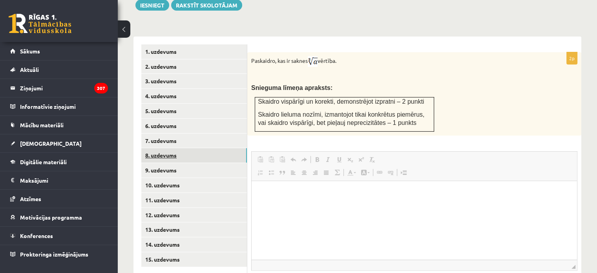
scroll to position [0, 0]
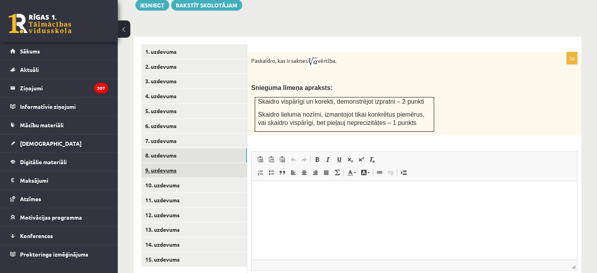
click at [190, 163] on link "9. uzdevums" at bounding box center [194, 170] width 106 height 15
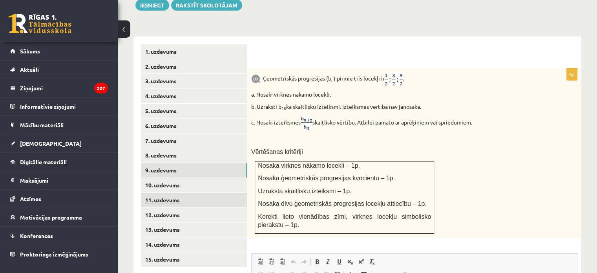
click at [184, 193] on link "11. uzdevums" at bounding box center [194, 200] width 106 height 15
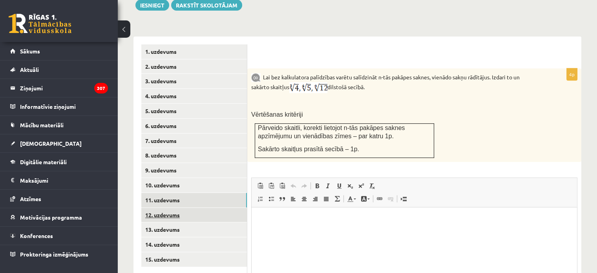
click at [182, 207] on link "12. uzdevums" at bounding box center [194, 214] width 106 height 15
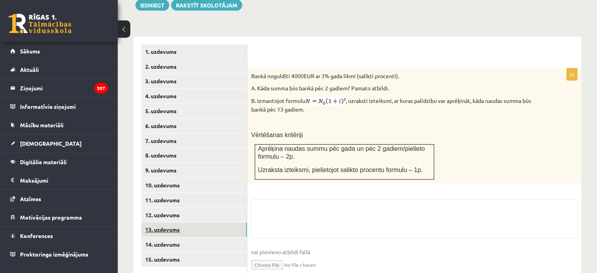
click at [183, 222] on link "13. uzdevums" at bounding box center [194, 229] width 106 height 15
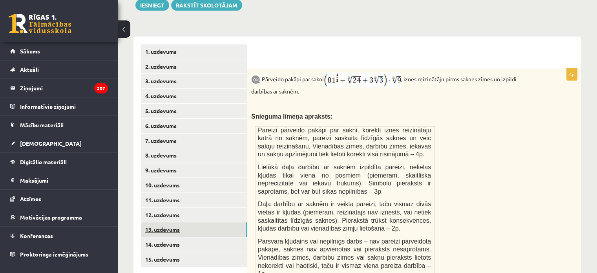
click at [183, 222] on link "13. uzdevums" at bounding box center [194, 229] width 106 height 15
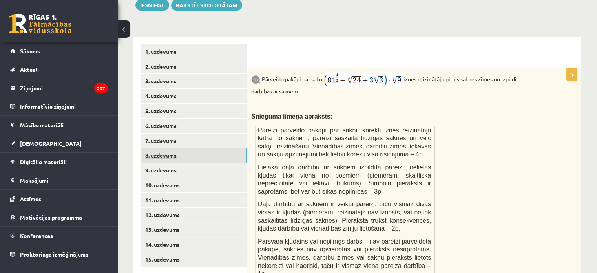
click at [194, 148] on link "8. uzdevums" at bounding box center [194, 155] width 106 height 15
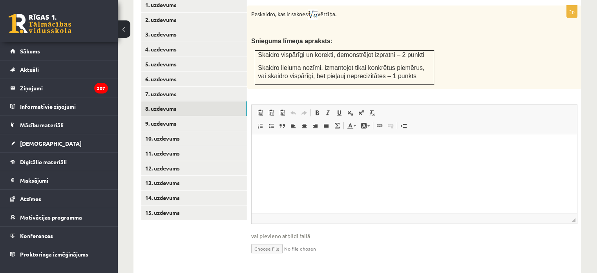
scroll to position [359, 0]
click at [261, 240] on input "file" at bounding box center [414, 248] width 326 height 16
type input "**********"
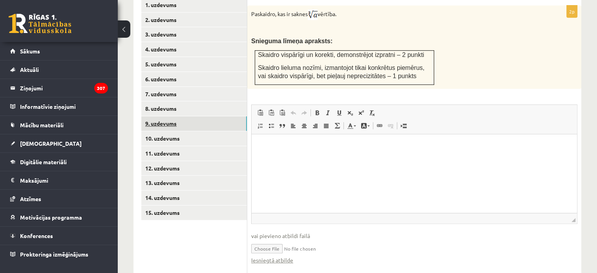
click at [174, 116] on link "9. uzdevums" at bounding box center [194, 123] width 106 height 15
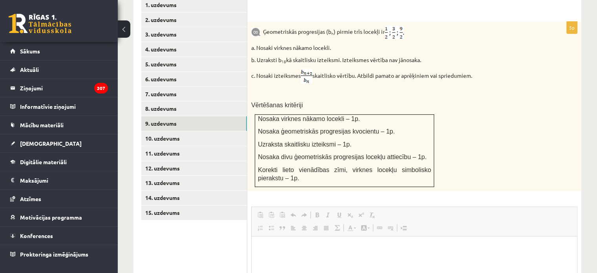
scroll to position [0, 0]
click at [260, 260] on html at bounding box center [413, 248] width 325 height 24
click at [583, 126] on div "Matemātika JK 12.b3 klase 1. ieskaite , Samanta Pažemecka (12.b3 JK klase) Pārb…" at bounding box center [357, 32] width 479 height 722
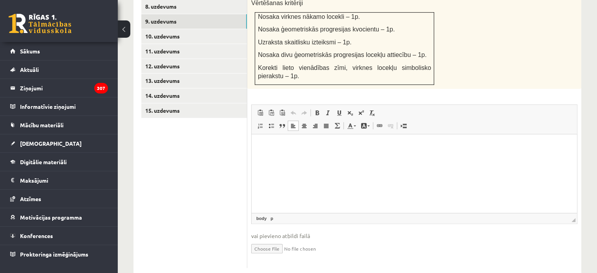
click at [277, 240] on input "file" at bounding box center [414, 248] width 326 height 16
type input "**********"
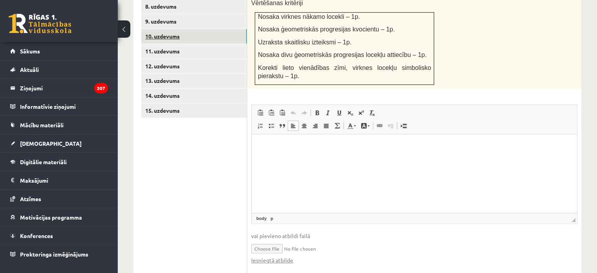
click at [180, 29] on link "10. uzdevums" at bounding box center [194, 36] width 106 height 15
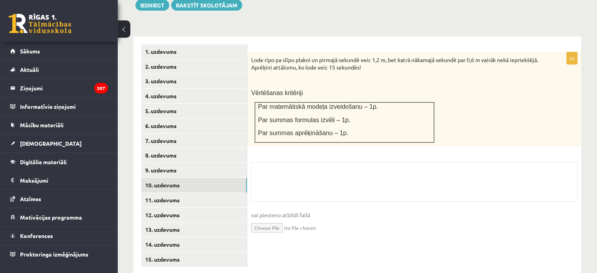
click at [267, 219] on input "file" at bounding box center [414, 227] width 326 height 16
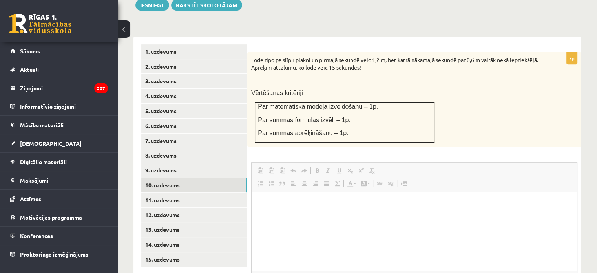
scroll to position [0, 0]
type input "**********"
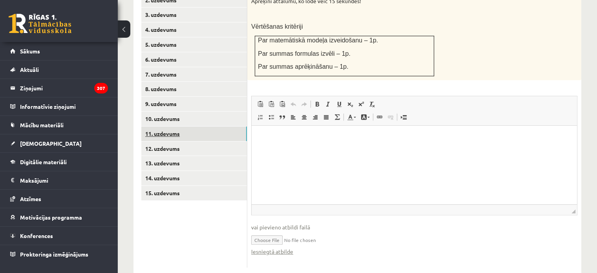
click at [208, 126] on link "11. uzdevums" at bounding box center [194, 133] width 106 height 15
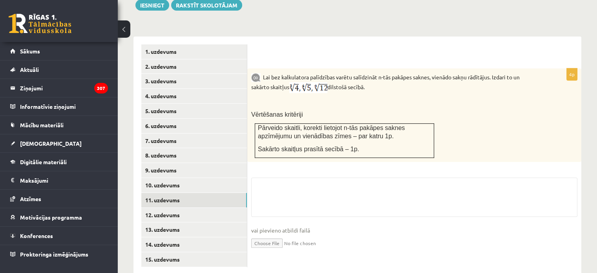
click at [261, 234] on input "file" at bounding box center [414, 242] width 326 height 16
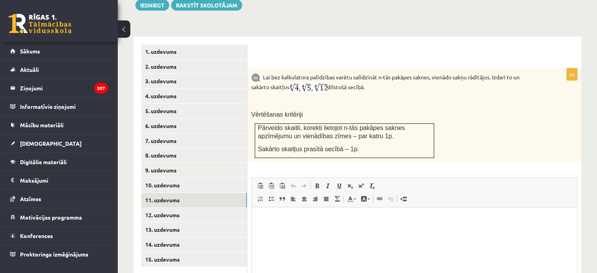
scroll to position [0, 0]
type input "**********"
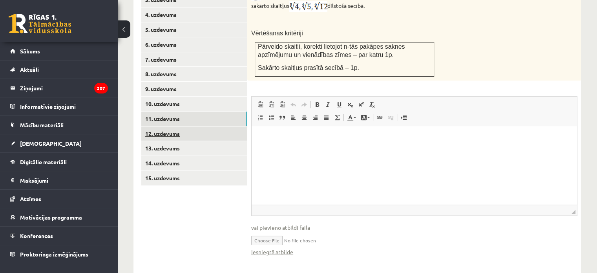
click at [190, 126] on link "12. uzdevums" at bounding box center [194, 133] width 106 height 15
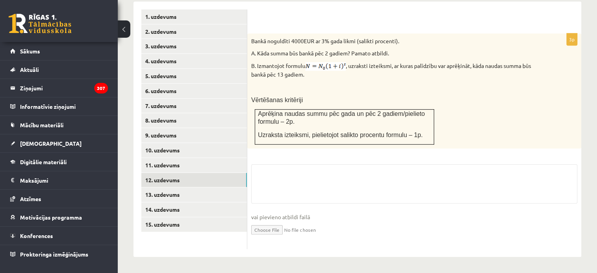
scroll to position [329, 0]
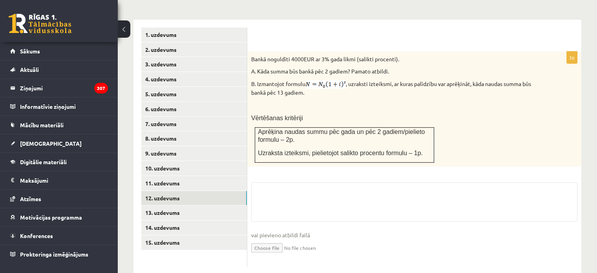
click at [238, 238] on ul "1. uzdevums 2. uzdevums 3. uzdevums 4. uzdevums 5. uzdevums 6. uzdevums 7. uzde…" at bounding box center [194, 146] width 106 height 239
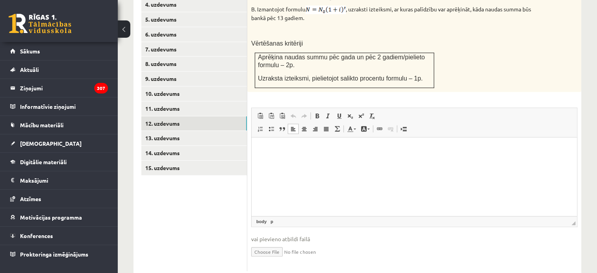
scroll to position [407, 0]
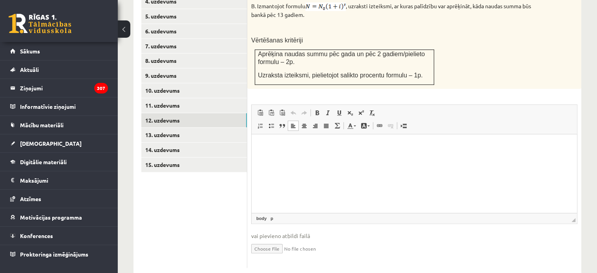
click at [264, 240] on input "file" at bounding box center [414, 248] width 326 height 16
type input "**********"
click at [195, 127] on link "13. uzdevums" at bounding box center [194, 134] width 106 height 15
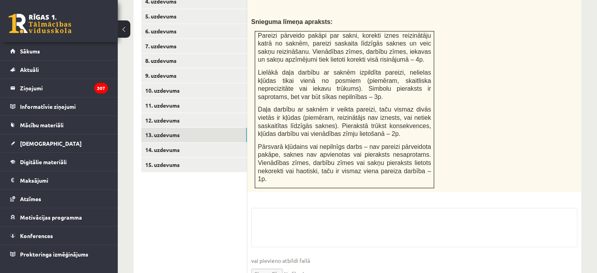
click at [262, 264] on input "file" at bounding box center [414, 272] width 326 height 16
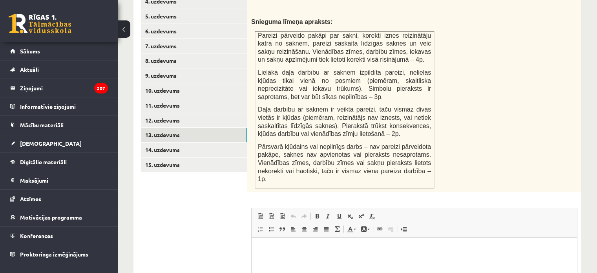
scroll to position [0, 0]
type input "**********"
click at [225, 142] on link "14. uzdevums" at bounding box center [194, 149] width 106 height 15
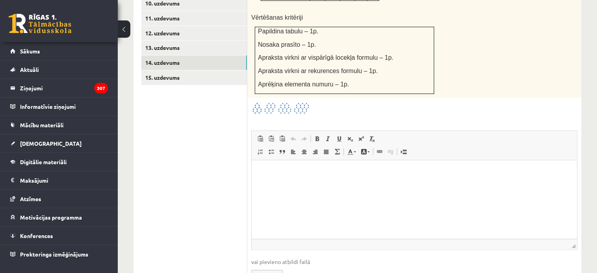
scroll to position [504, 0]
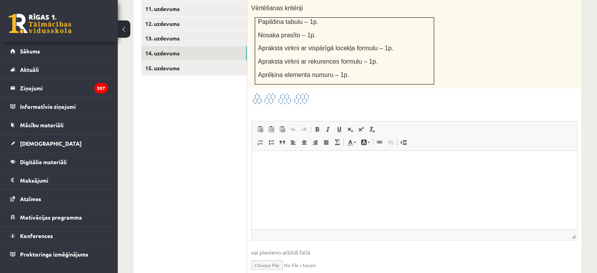
click at [270, 256] on input "file" at bounding box center [414, 264] width 326 height 16
type input "**********"
click at [164, 61] on link "15. uzdevums" at bounding box center [194, 68] width 106 height 15
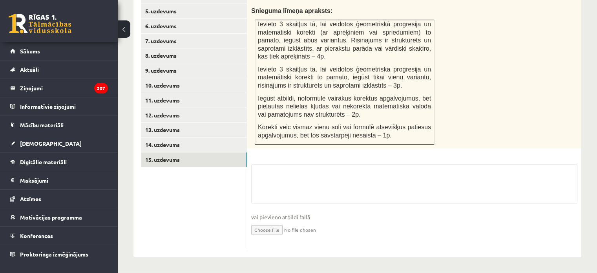
scroll to position [394, 0]
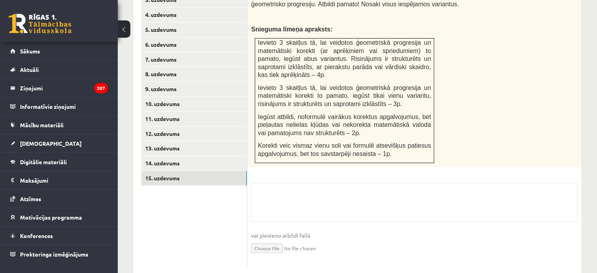
click at [273, 239] on input "file" at bounding box center [414, 247] width 326 height 16
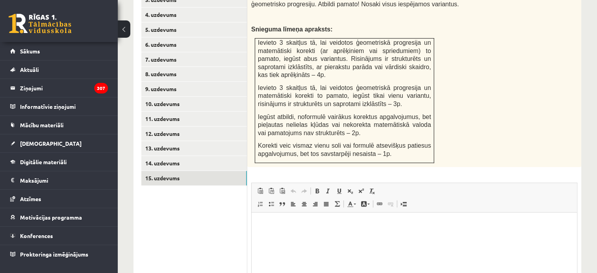
scroll to position [0, 0]
type input "**********"
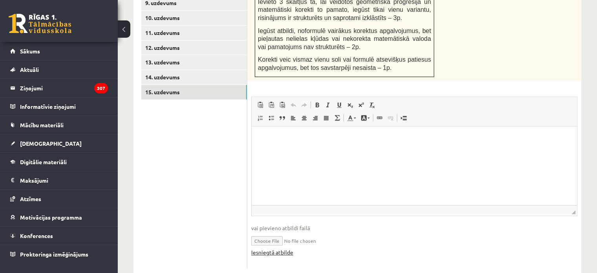
click at [277, 248] on link "Iesniegtā atbilde" at bounding box center [272, 252] width 42 height 8
click at [199, 70] on link "14. uzdevums" at bounding box center [194, 77] width 106 height 15
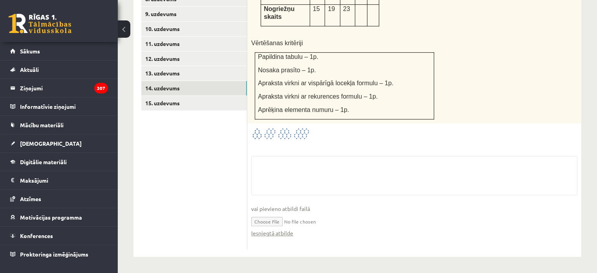
scroll to position [435, 0]
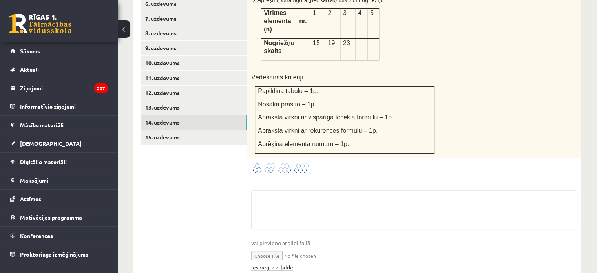
click at [279, 263] on link "Iesniegtā atbilde" at bounding box center [272, 267] width 42 height 8
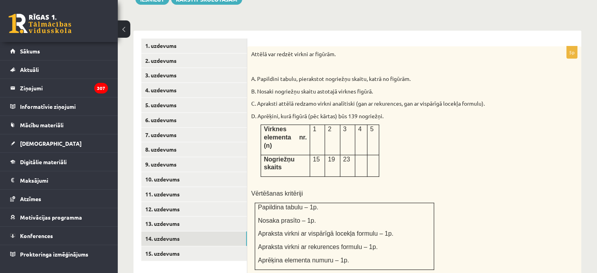
scroll to position [275, 0]
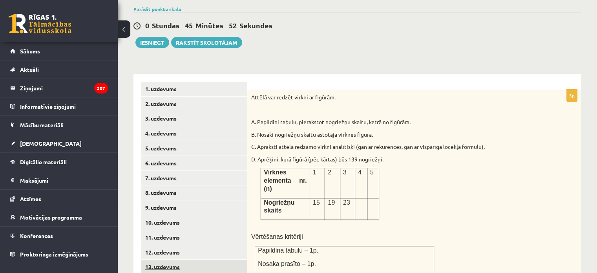
click at [187, 259] on link "13. uzdevums" at bounding box center [194, 266] width 106 height 15
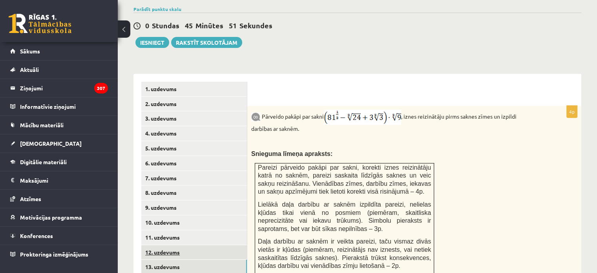
click at [202, 245] on link "12. uzdevums" at bounding box center [194, 252] width 106 height 15
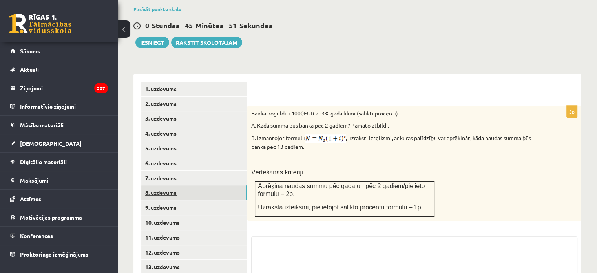
click at [198, 185] on link "8. uzdevums" at bounding box center [194, 192] width 106 height 15
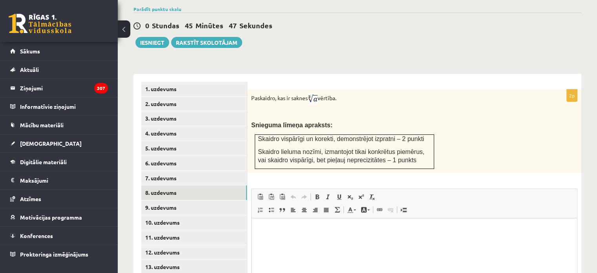
scroll to position [368, 0]
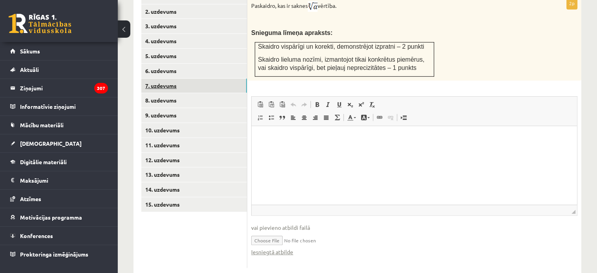
click at [147, 78] on link "7. uzdevums" at bounding box center [194, 85] width 106 height 15
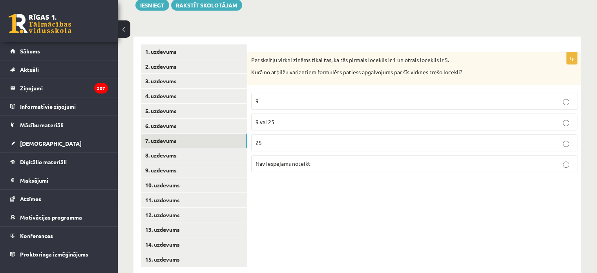
scroll to position [291, 0]
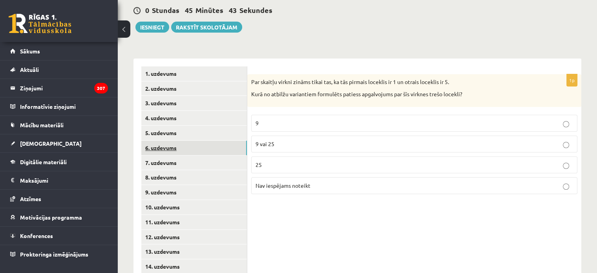
click at [161, 140] on link "6. uzdevums" at bounding box center [194, 147] width 106 height 15
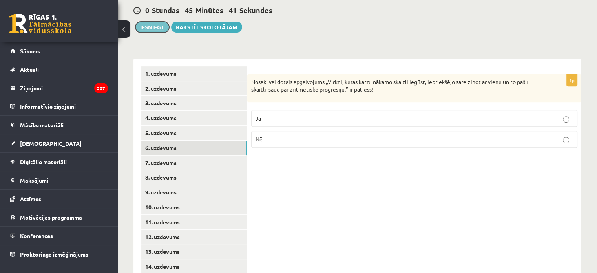
click at [152, 22] on button "Iesniegt" at bounding box center [152, 27] width 34 height 11
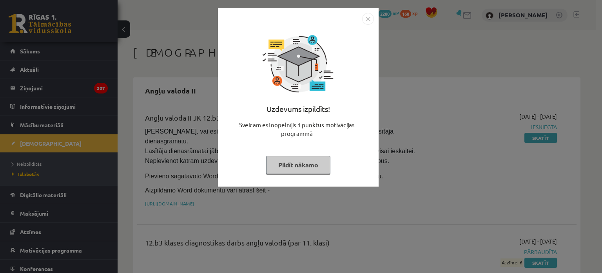
click at [286, 166] on button "Pildīt nākamo" at bounding box center [298, 165] width 64 height 18
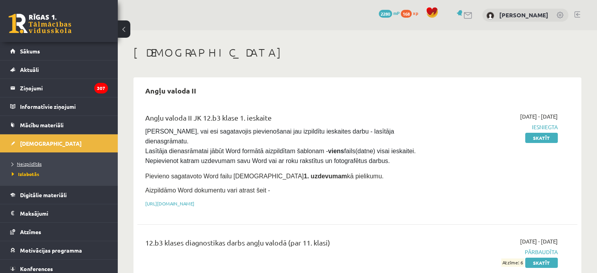
click at [36, 162] on span "Neizpildītās" at bounding box center [27, 163] width 30 height 6
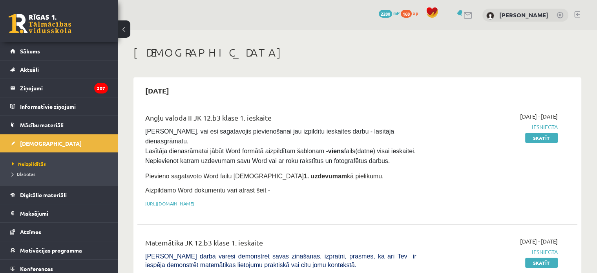
click at [575, 10] on div "0 Dāvanas 2280 mP 168 xp [PERSON_NAME]" at bounding box center [357, 15] width 479 height 30
click at [579, 16] on link at bounding box center [577, 14] width 6 height 6
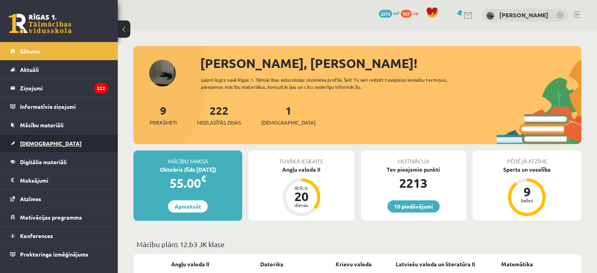
click at [42, 143] on span "[DEMOGRAPHIC_DATA]" at bounding box center [51, 143] width 62 height 7
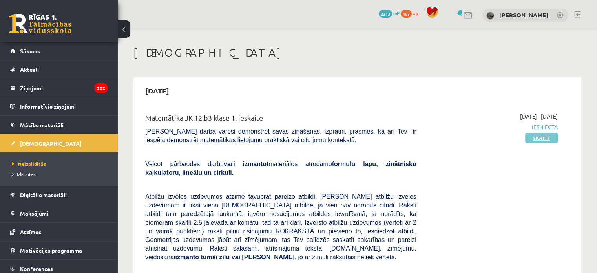
click at [531, 138] on link "Skatīt" at bounding box center [541, 138] width 33 height 10
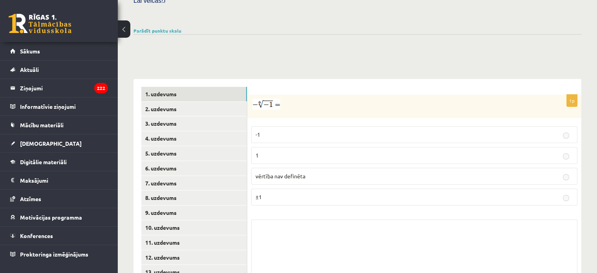
scroll to position [260, 0]
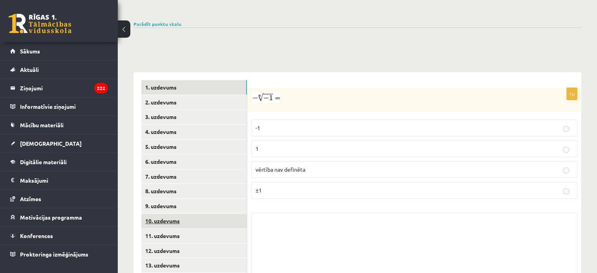
click at [174, 213] on link "10. uzdevums" at bounding box center [194, 220] width 106 height 15
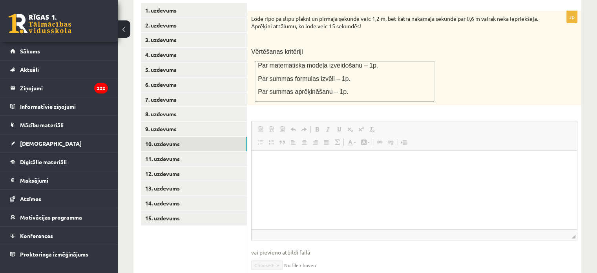
scroll to position [452, 0]
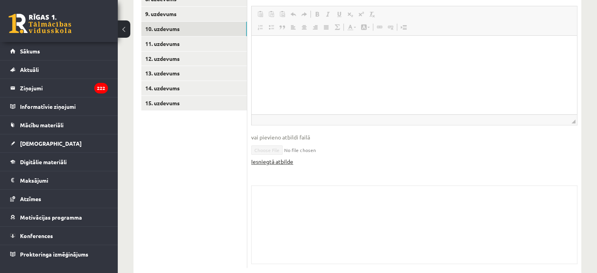
click at [281, 157] on link "Iesniegtā atbilde" at bounding box center [272, 161] width 42 height 8
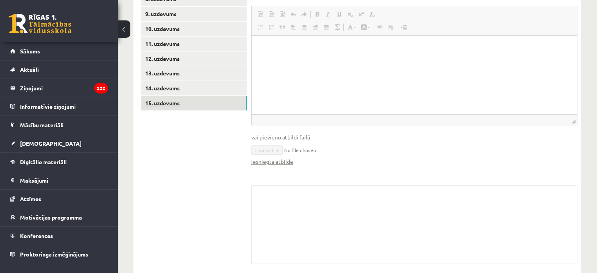
click at [188, 96] on link "15. uzdevums" at bounding box center [194, 103] width 106 height 15
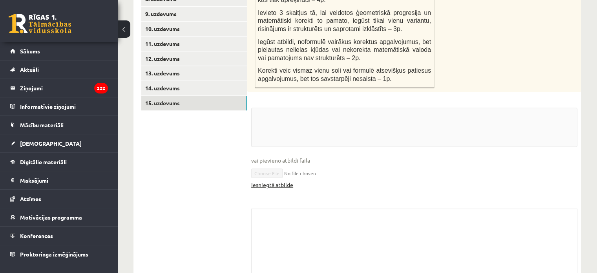
click at [287, 180] on link "Iesniegtā atbilde" at bounding box center [272, 184] width 42 height 8
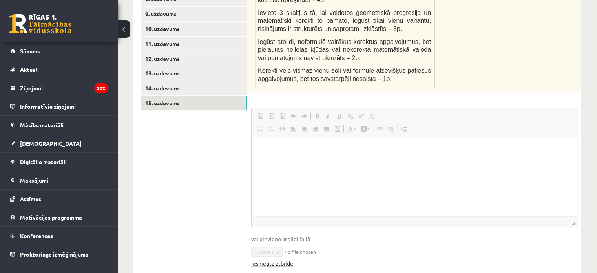
scroll to position [0, 0]
